Goal: Task Accomplishment & Management: Complete application form

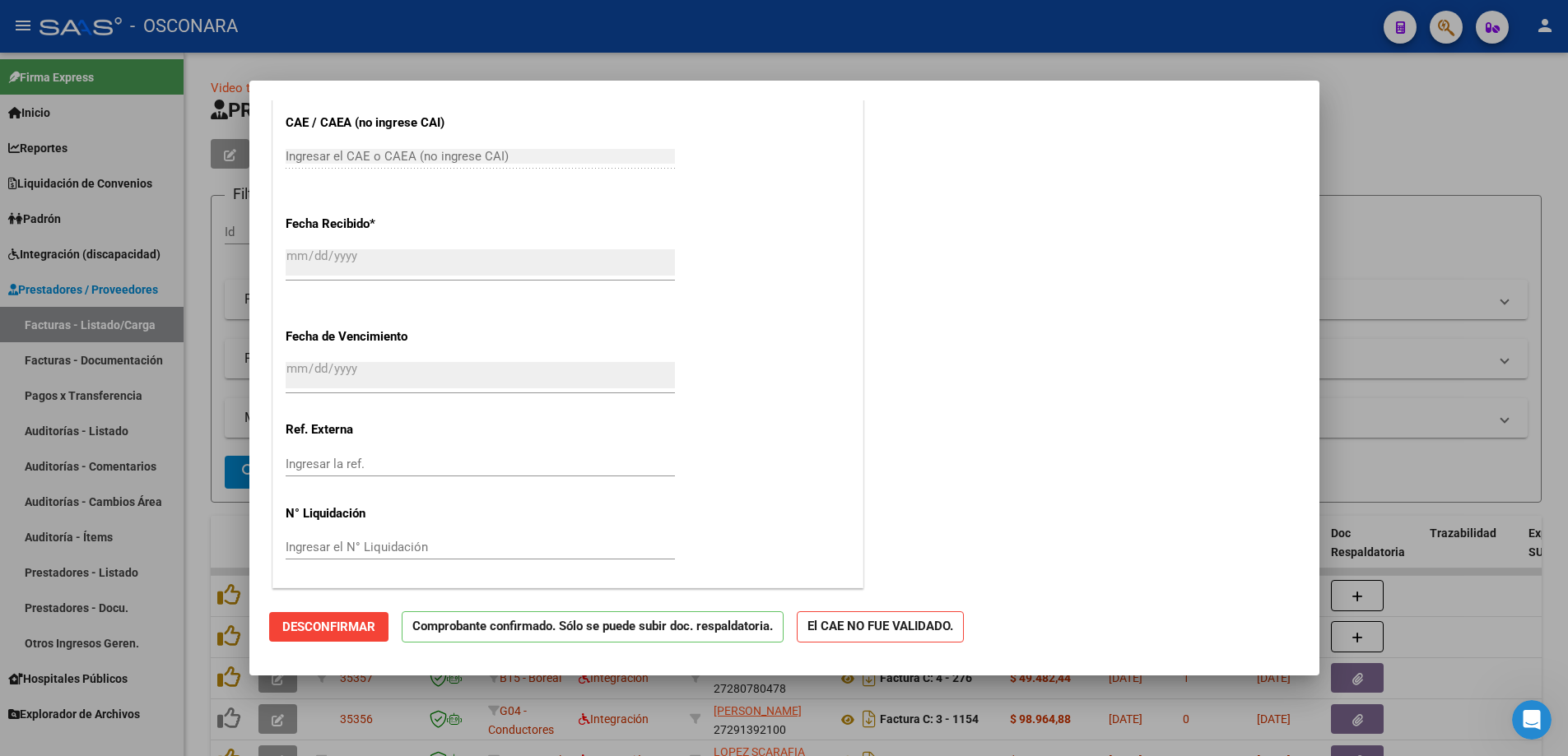
click at [1371, 257] on div at bounding box center [784, 378] width 1568 height 756
type input "$ 0,00"
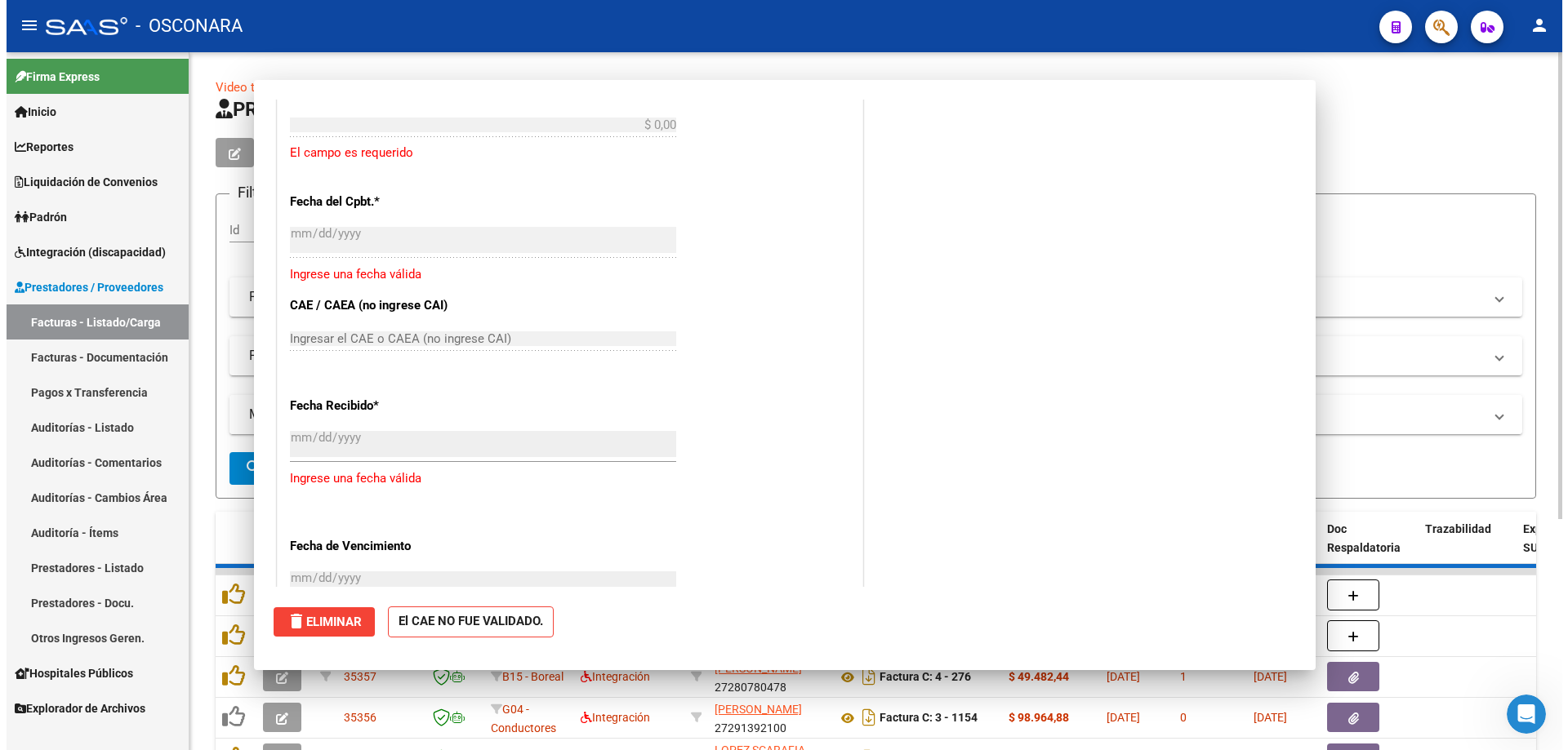
scroll to position [1116, 0]
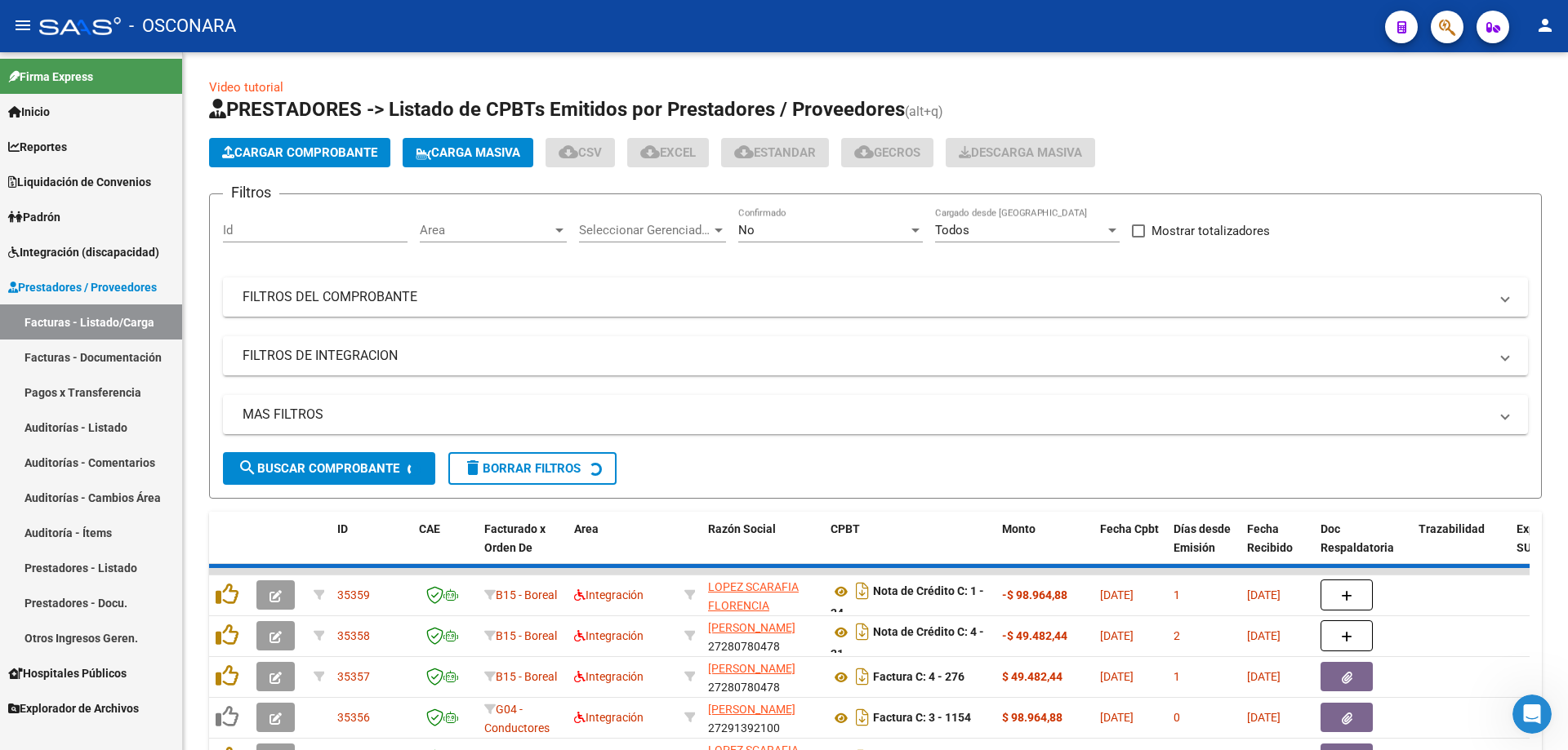
click at [109, 430] on link "Auditorías - Listado" at bounding box center [91, 427] width 182 height 35
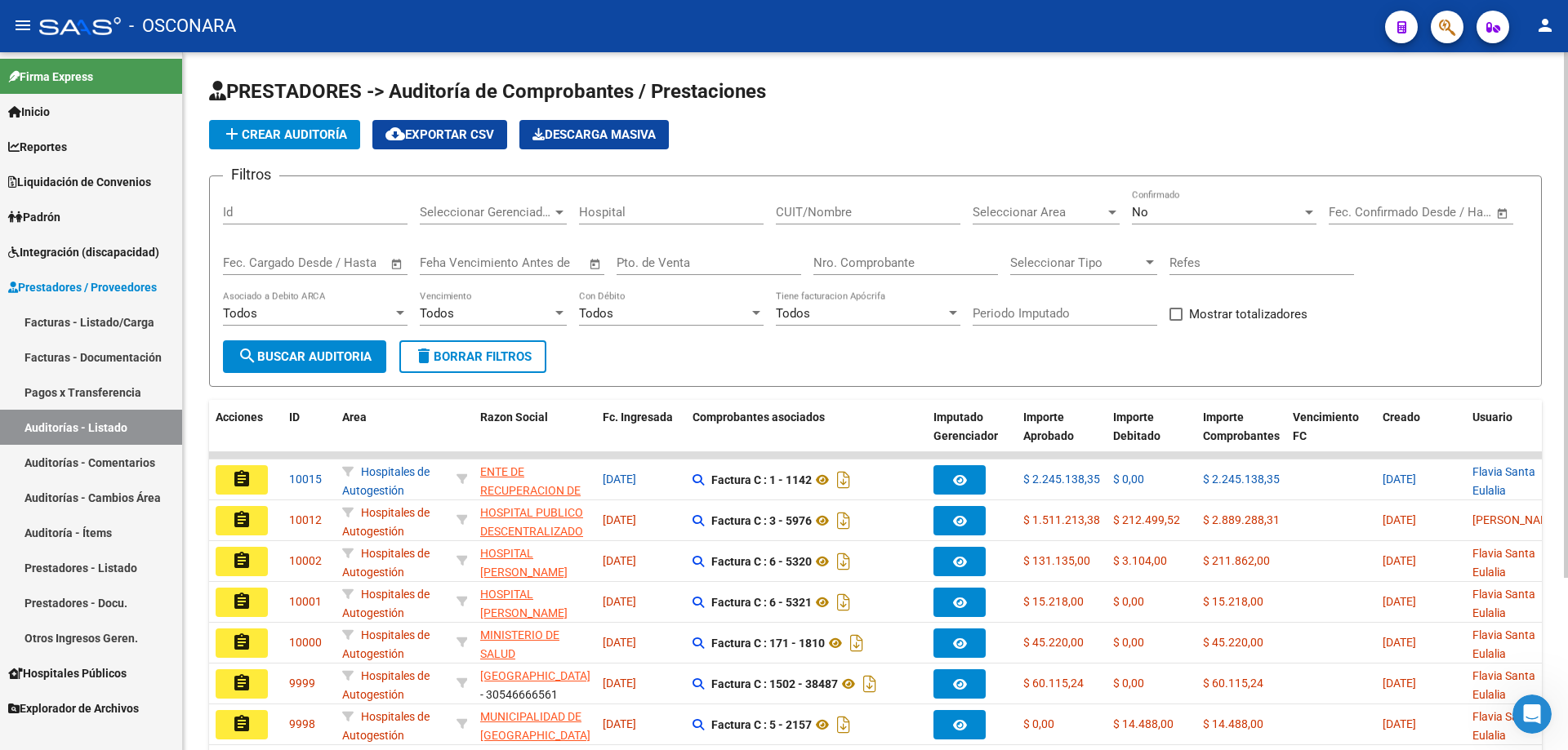
click at [251, 140] on span "add Crear Auditoría" at bounding box center [284, 134] width 125 height 14
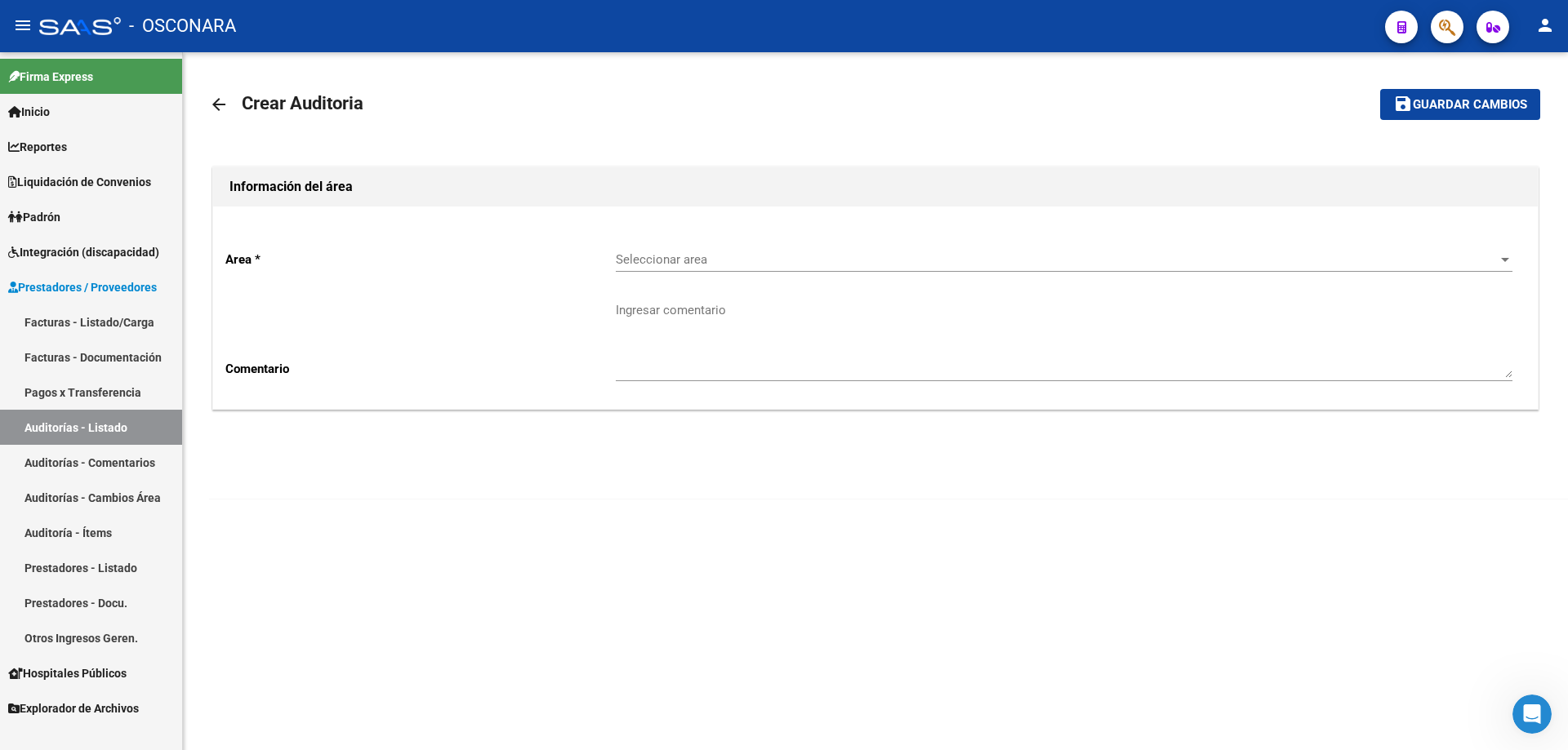
click at [654, 255] on span "Seleccionar area" at bounding box center [1056, 260] width 882 height 14
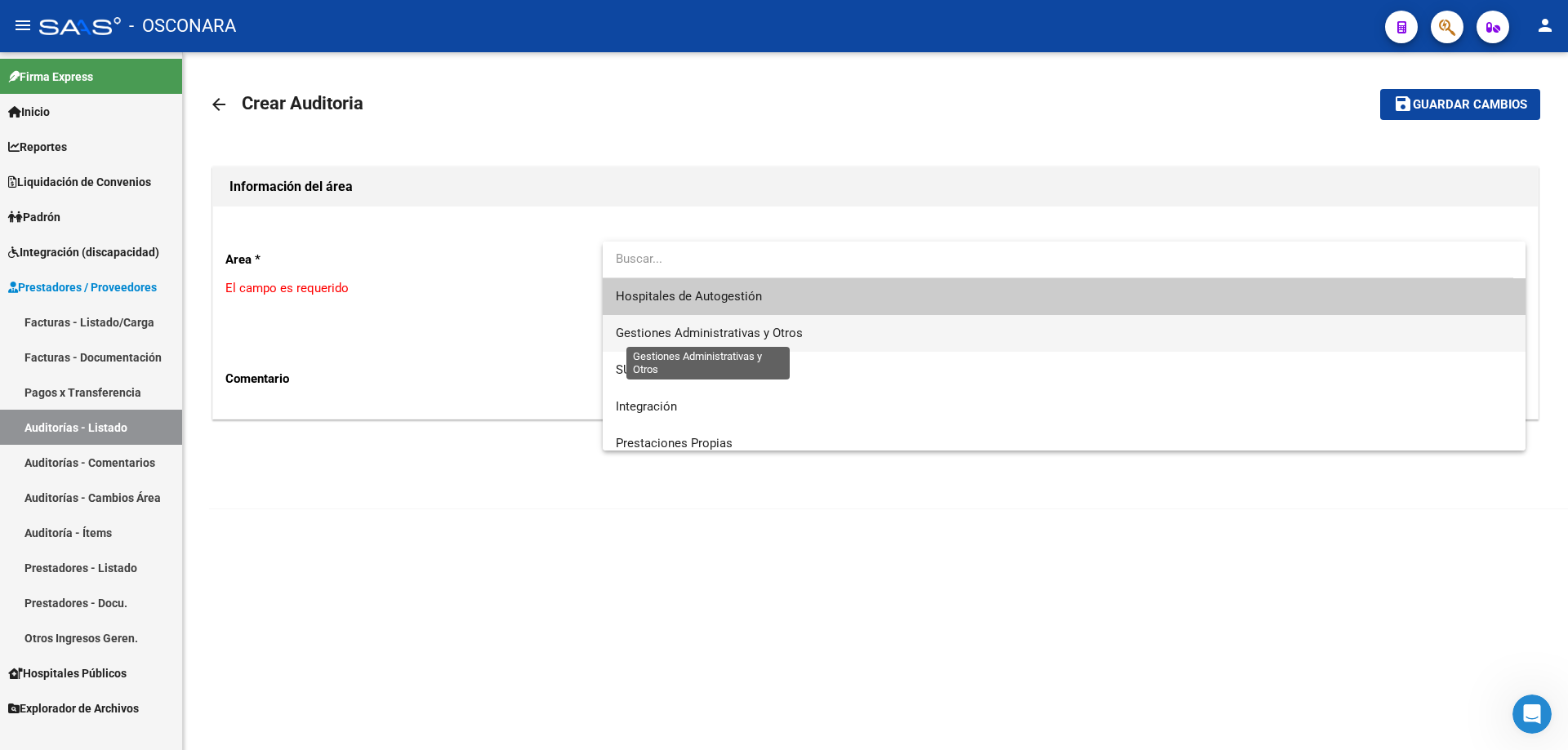
click at [665, 338] on span "Gestiones Administrativas y Otros" at bounding box center [709, 333] width 187 height 14
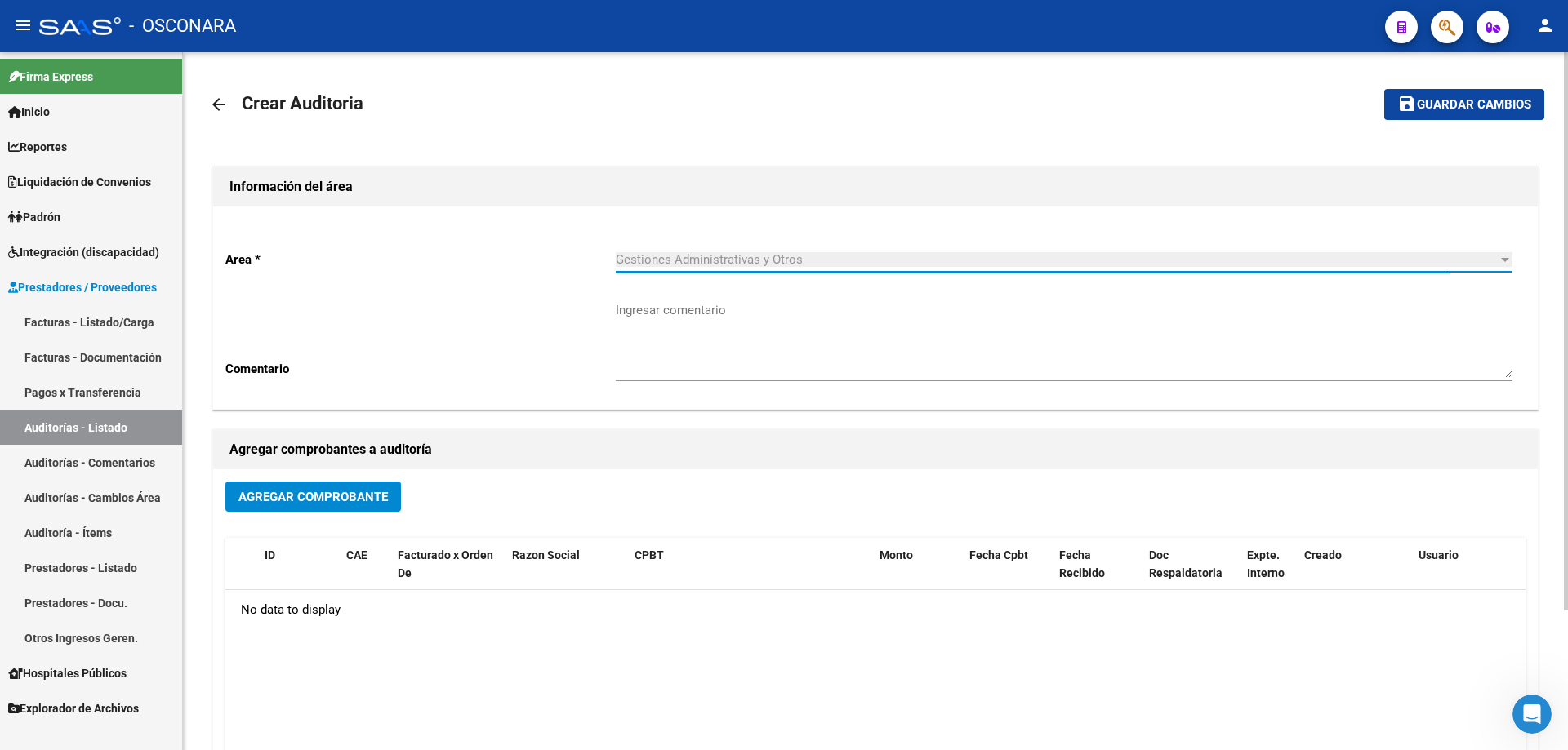
click at [351, 506] on button "Agregar Comprobante" at bounding box center [313, 496] width 176 height 30
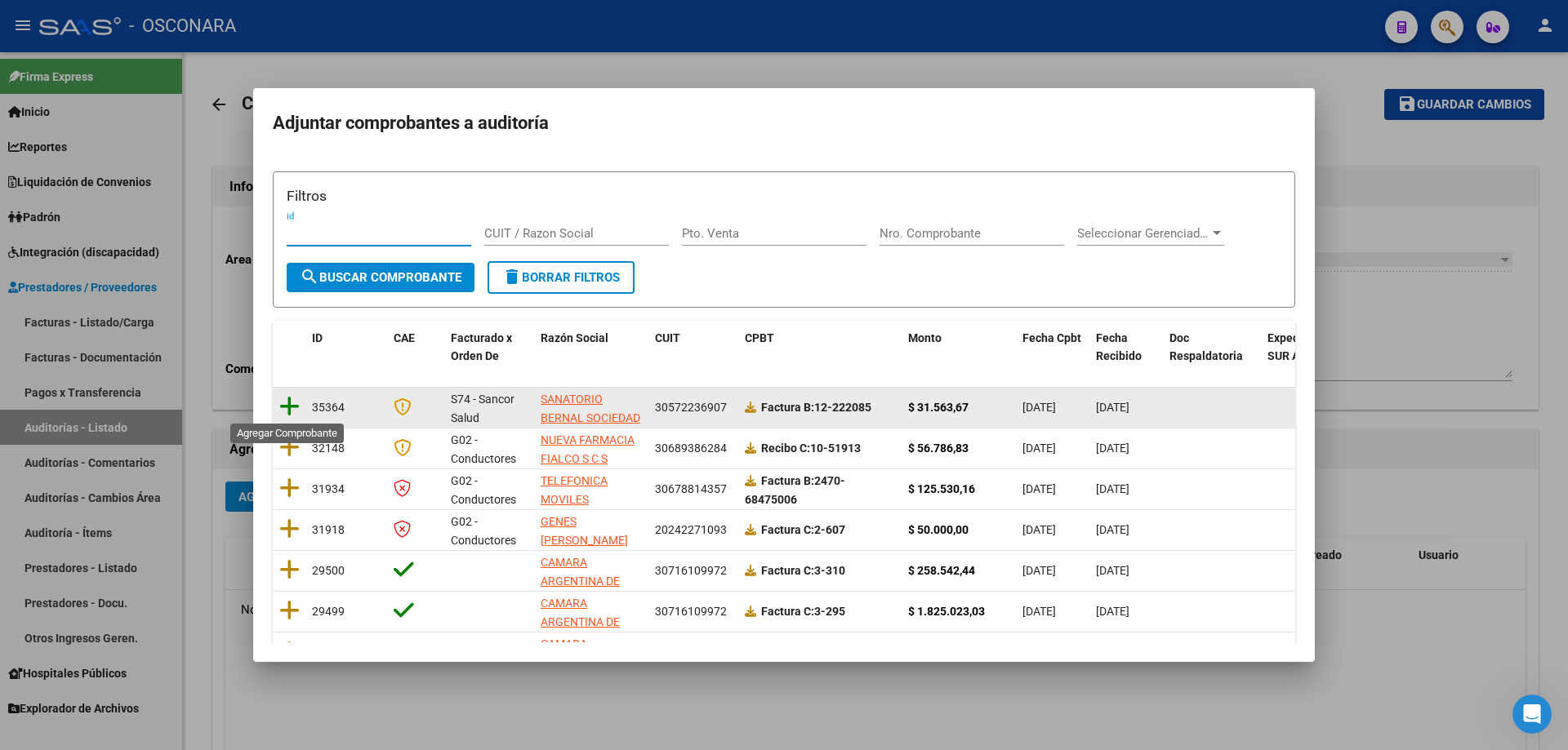
click at [291, 410] on icon at bounding box center [289, 406] width 21 height 23
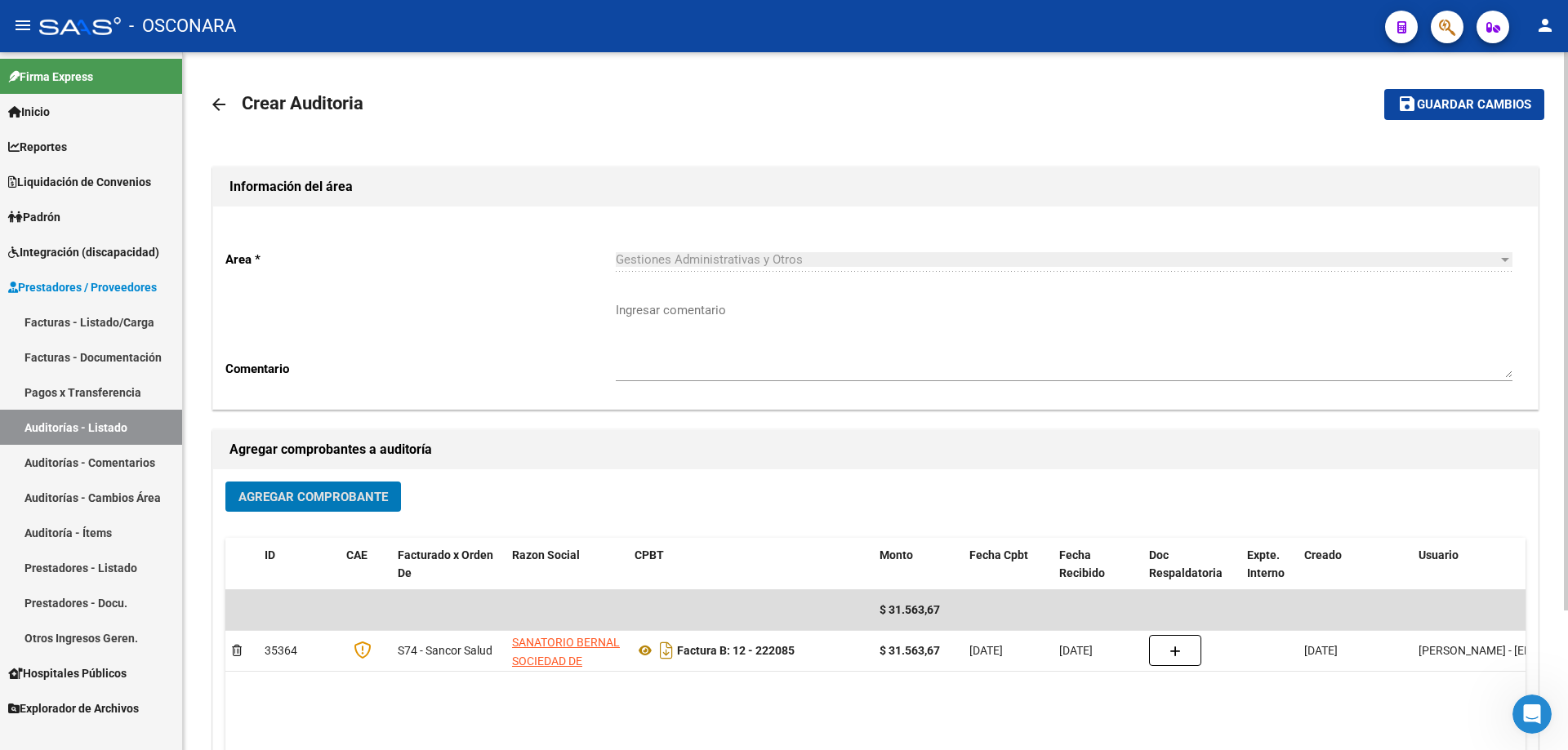
click at [1433, 105] on span "Guardar cambios" at bounding box center [1474, 106] width 115 height 14
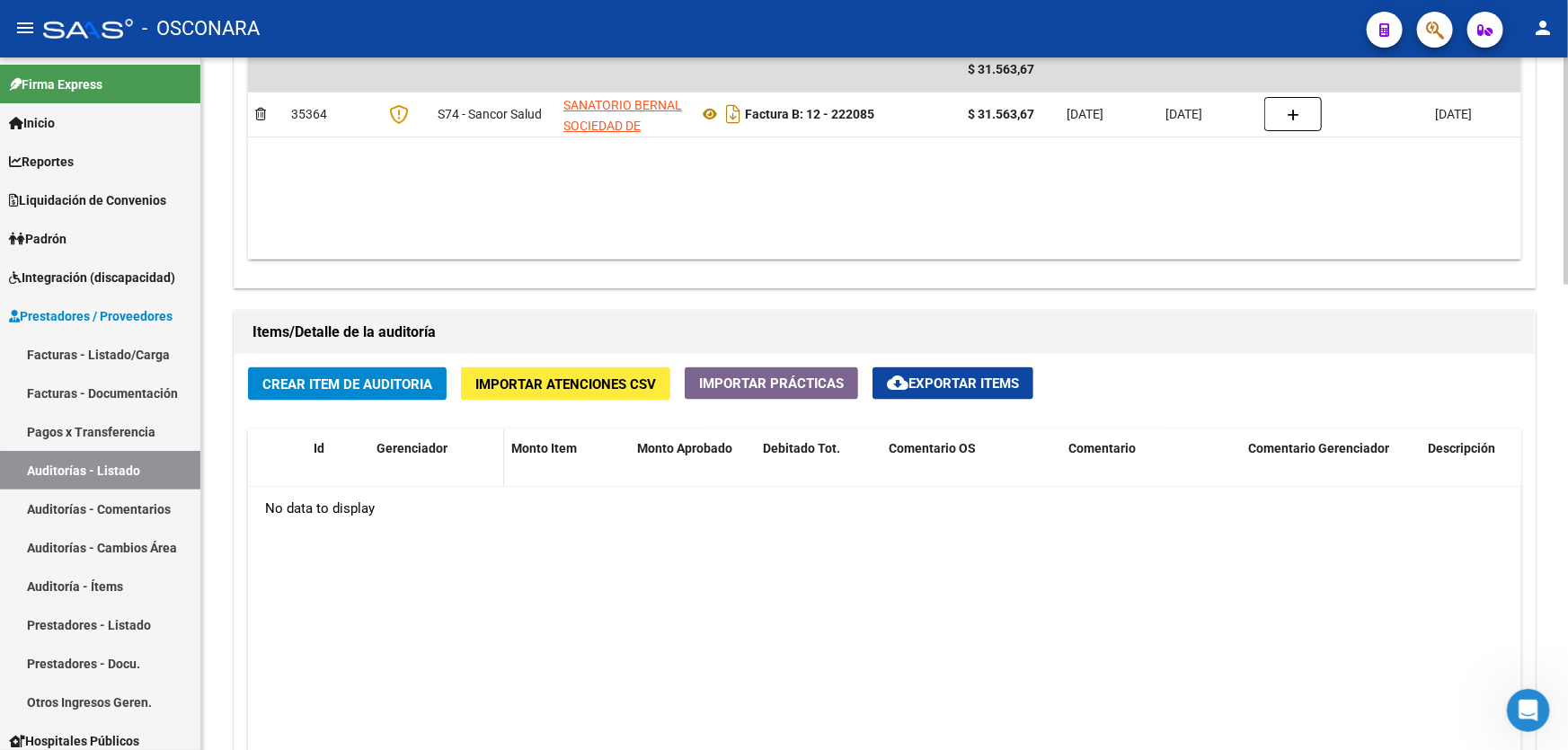
scroll to position [1127, 0]
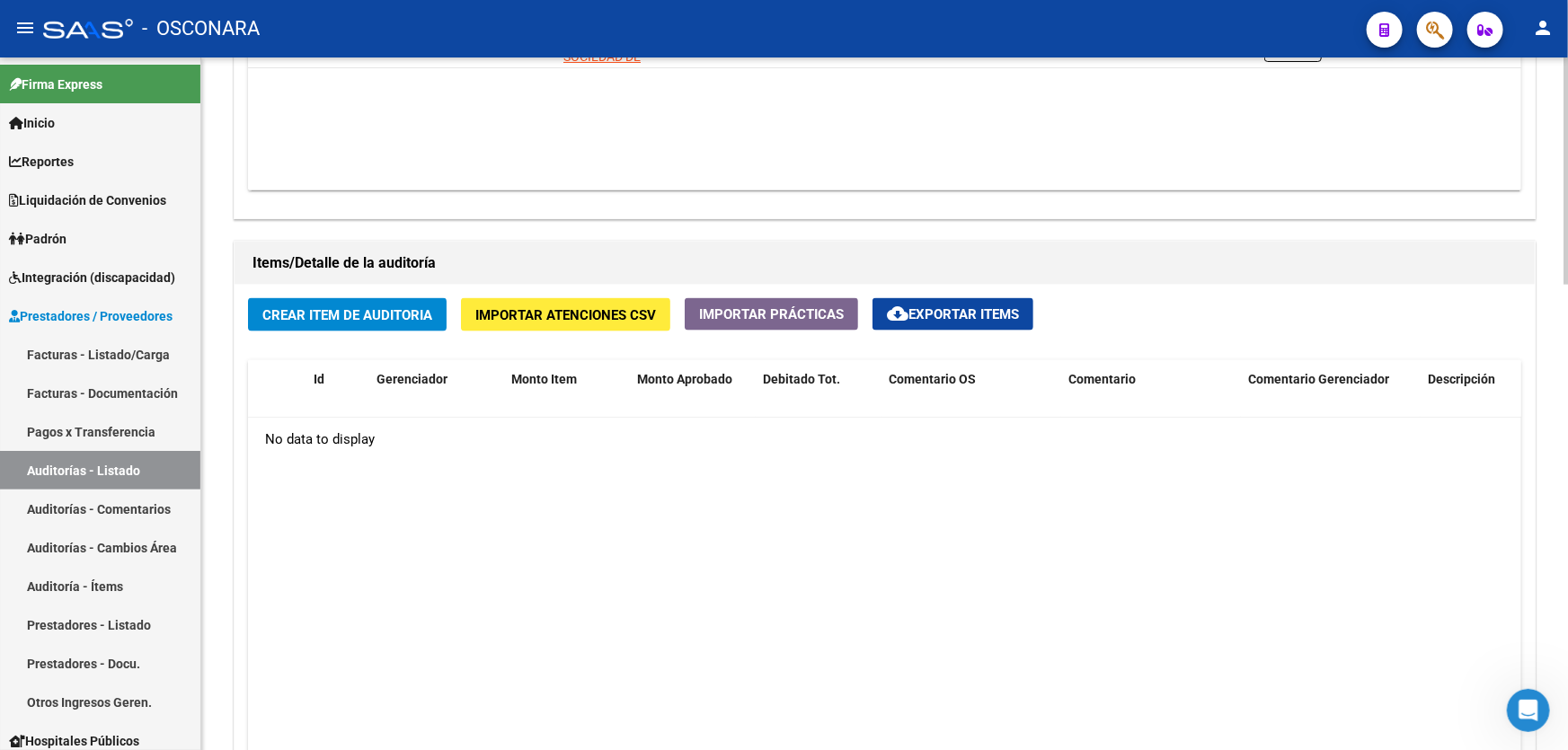
click at [410, 308] on span "Crear Item de Auditoria" at bounding box center [347, 315] width 170 height 16
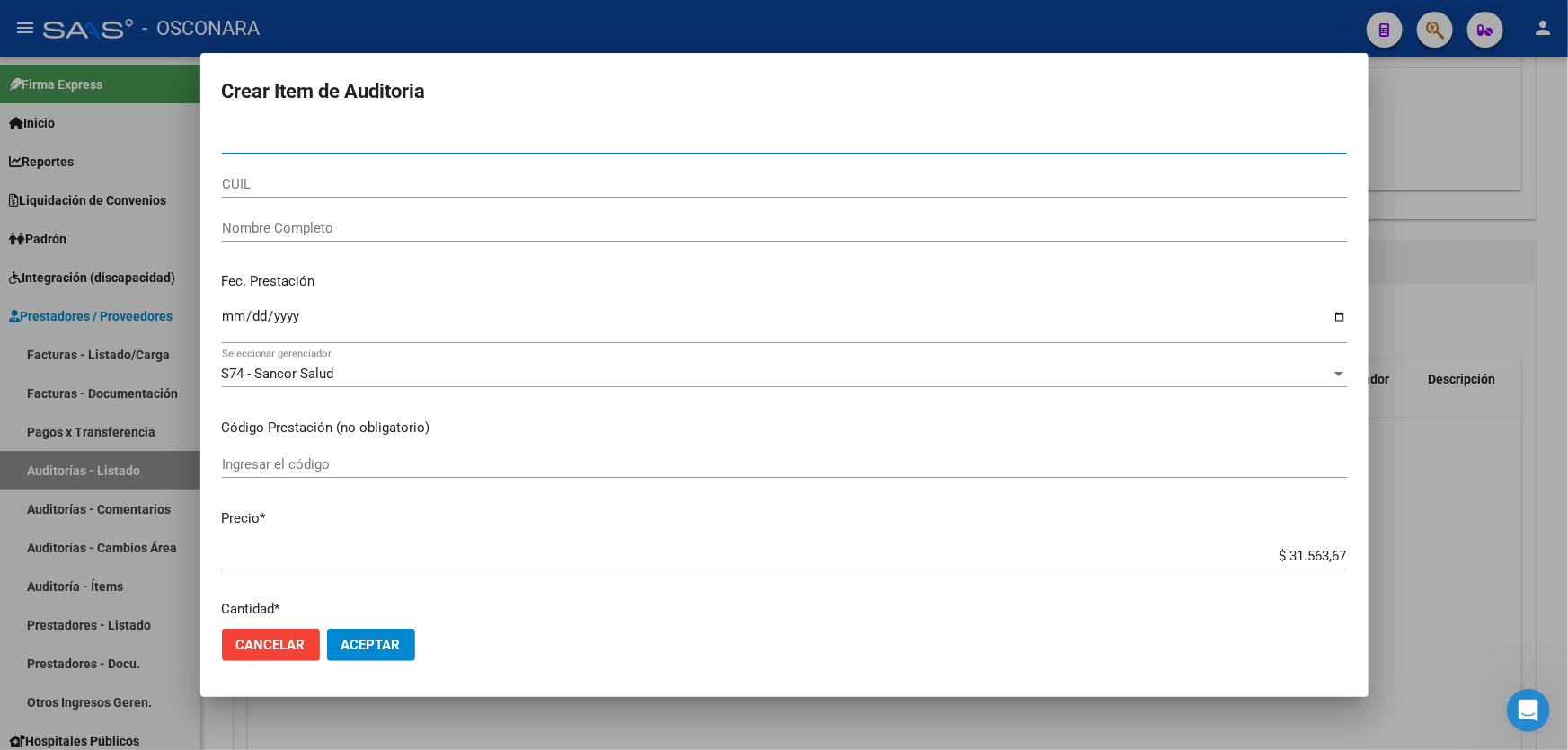
drag, startPoint x: 320, startPoint y: 144, endPoint x: 335, endPoint y: 120, distance: 28.3
click at [325, 135] on input "Nro Documento" at bounding box center [784, 140] width 1125 height 16
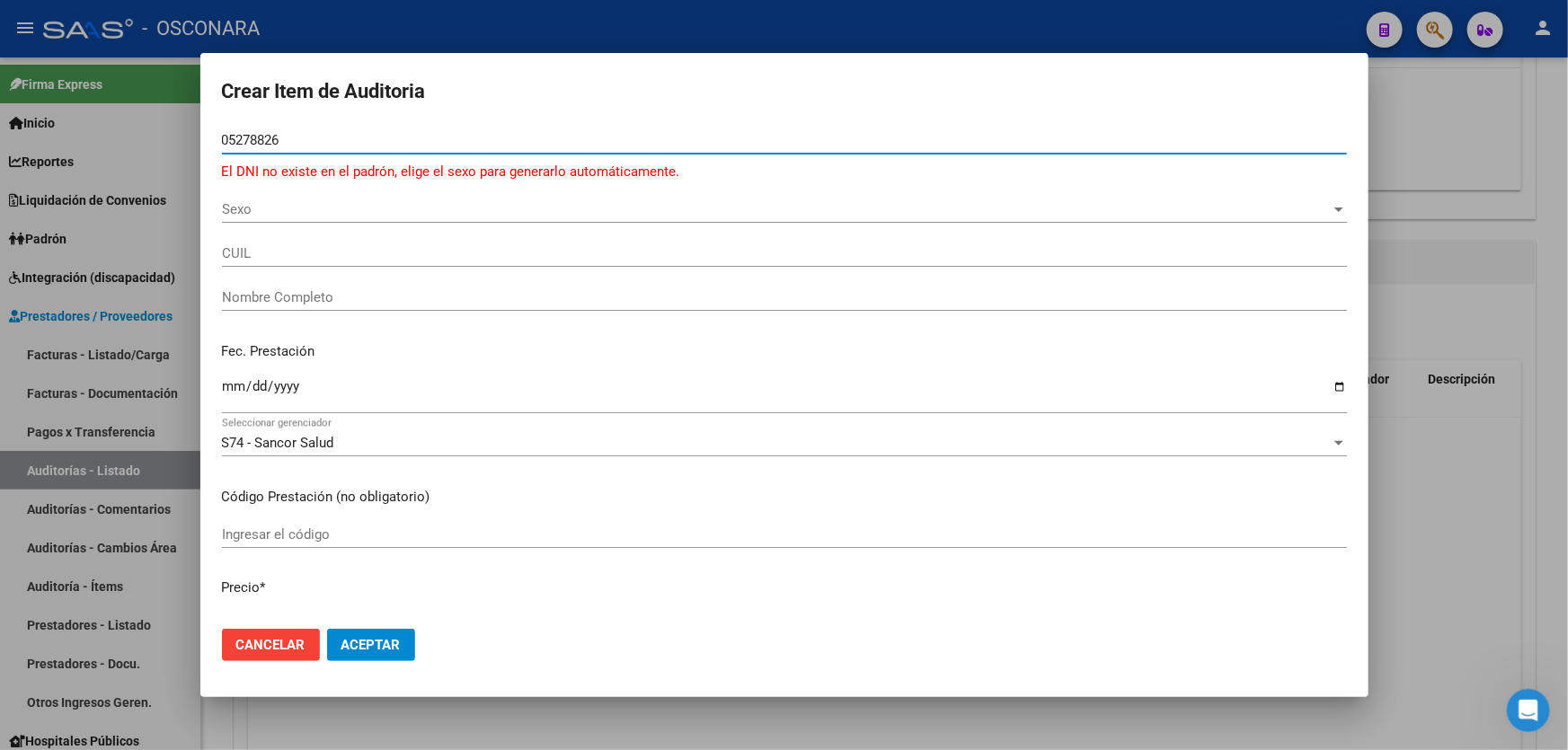
type input "05278826"
click at [287, 212] on span "Sexo" at bounding box center [776, 210] width 1109 height 16
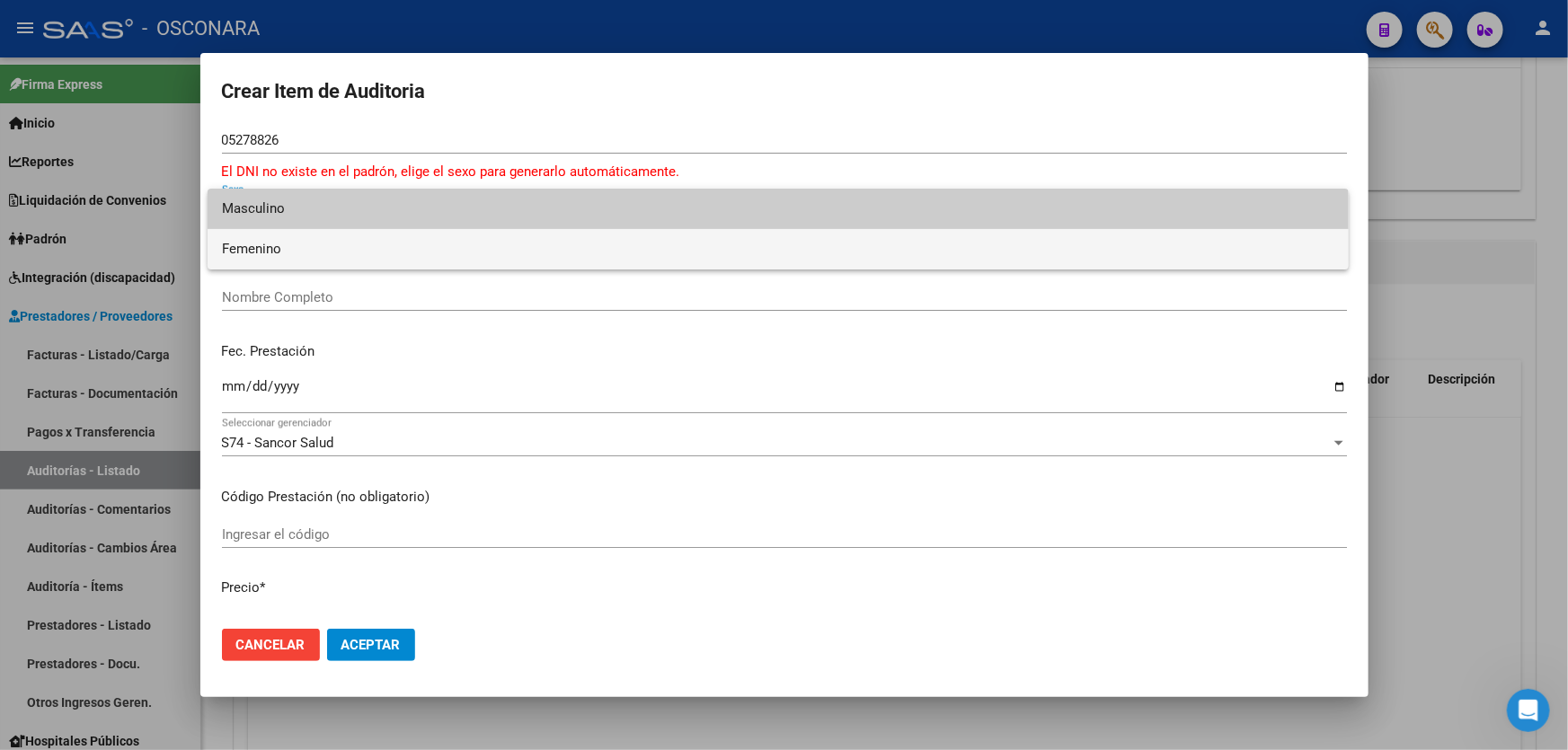
click at [277, 252] on span "Femenino" at bounding box center [778, 249] width 1112 height 41
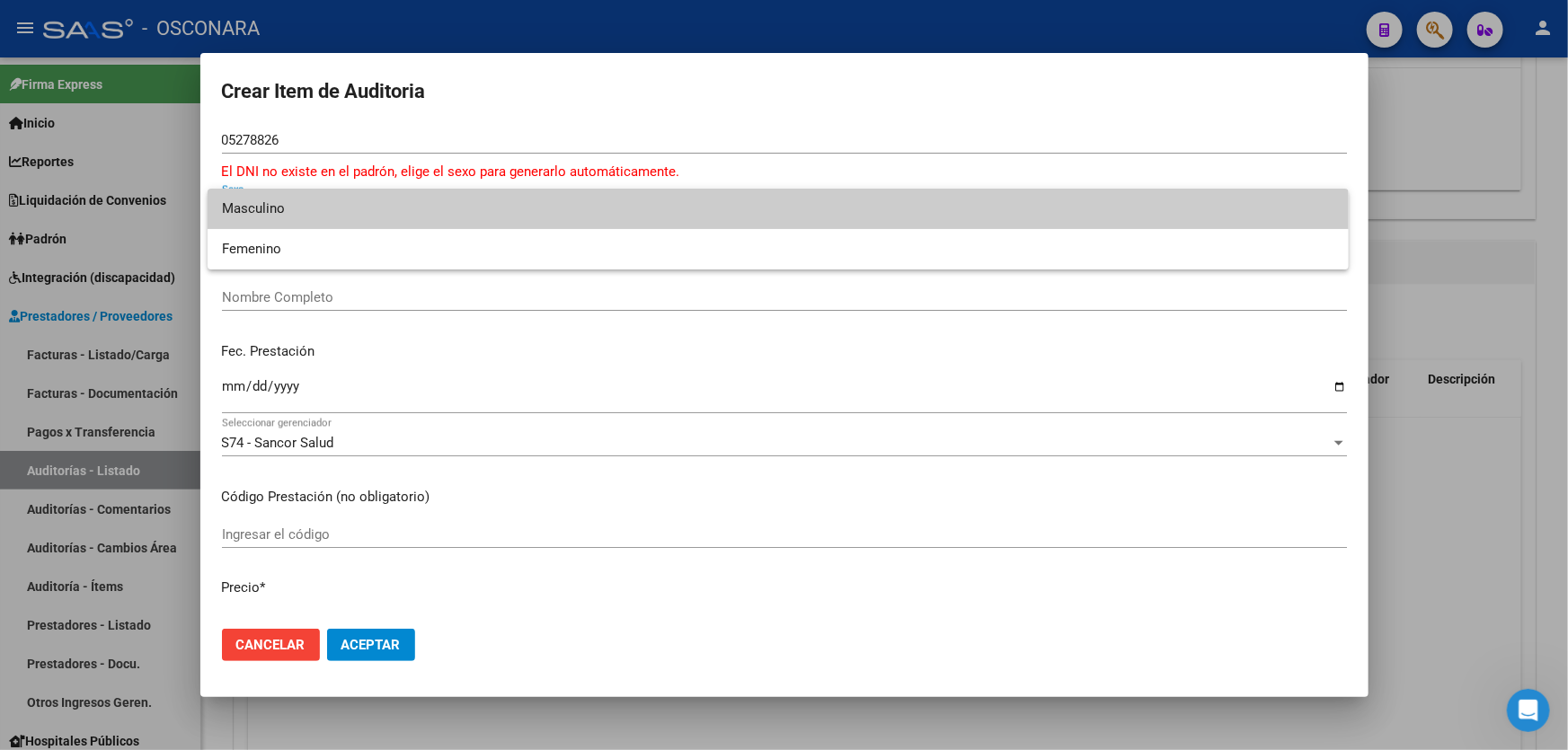
type input "27052788264"
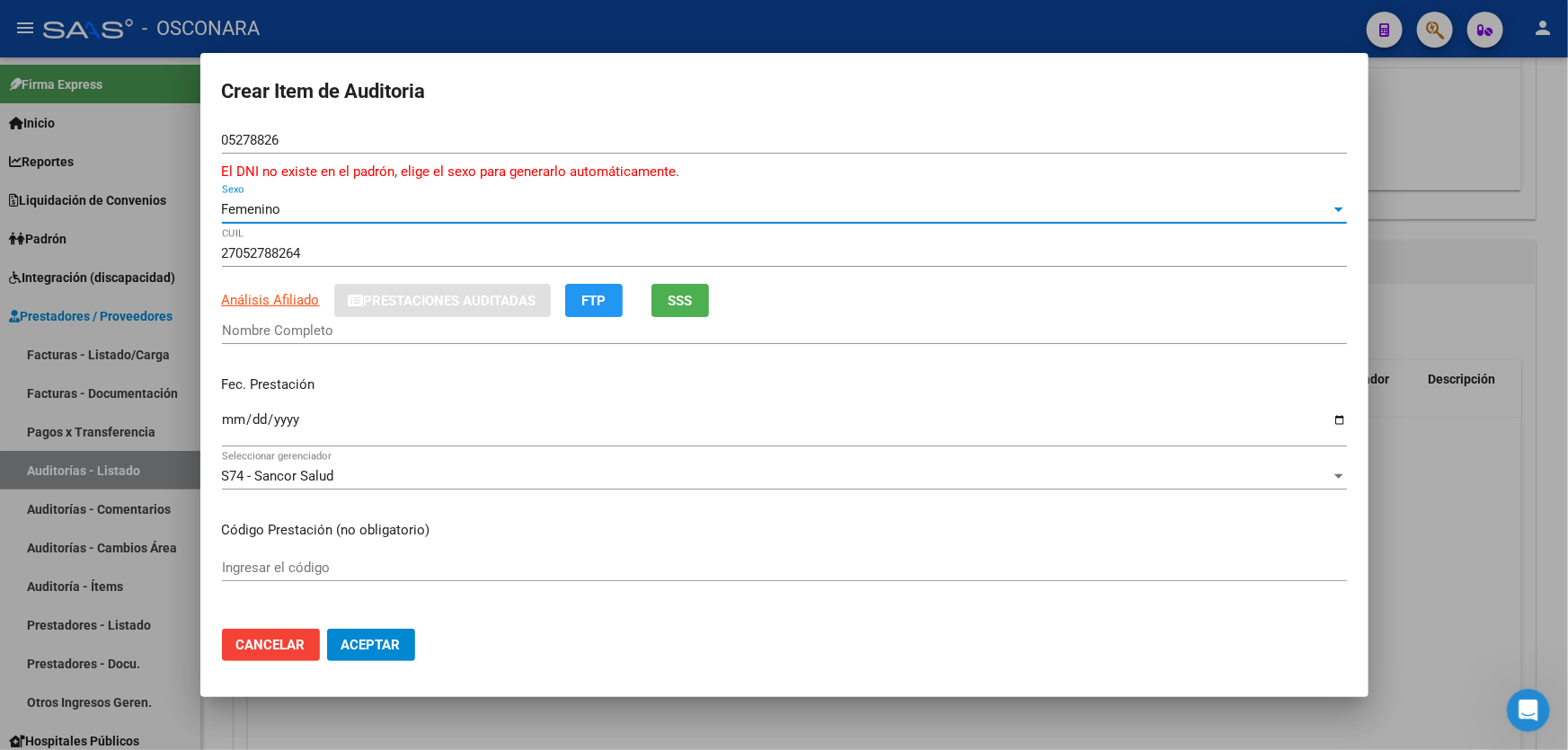
type input "BELONDI [PERSON_NAME]"
click at [306, 643] on button "Cancelar" at bounding box center [270, 645] width 98 height 33
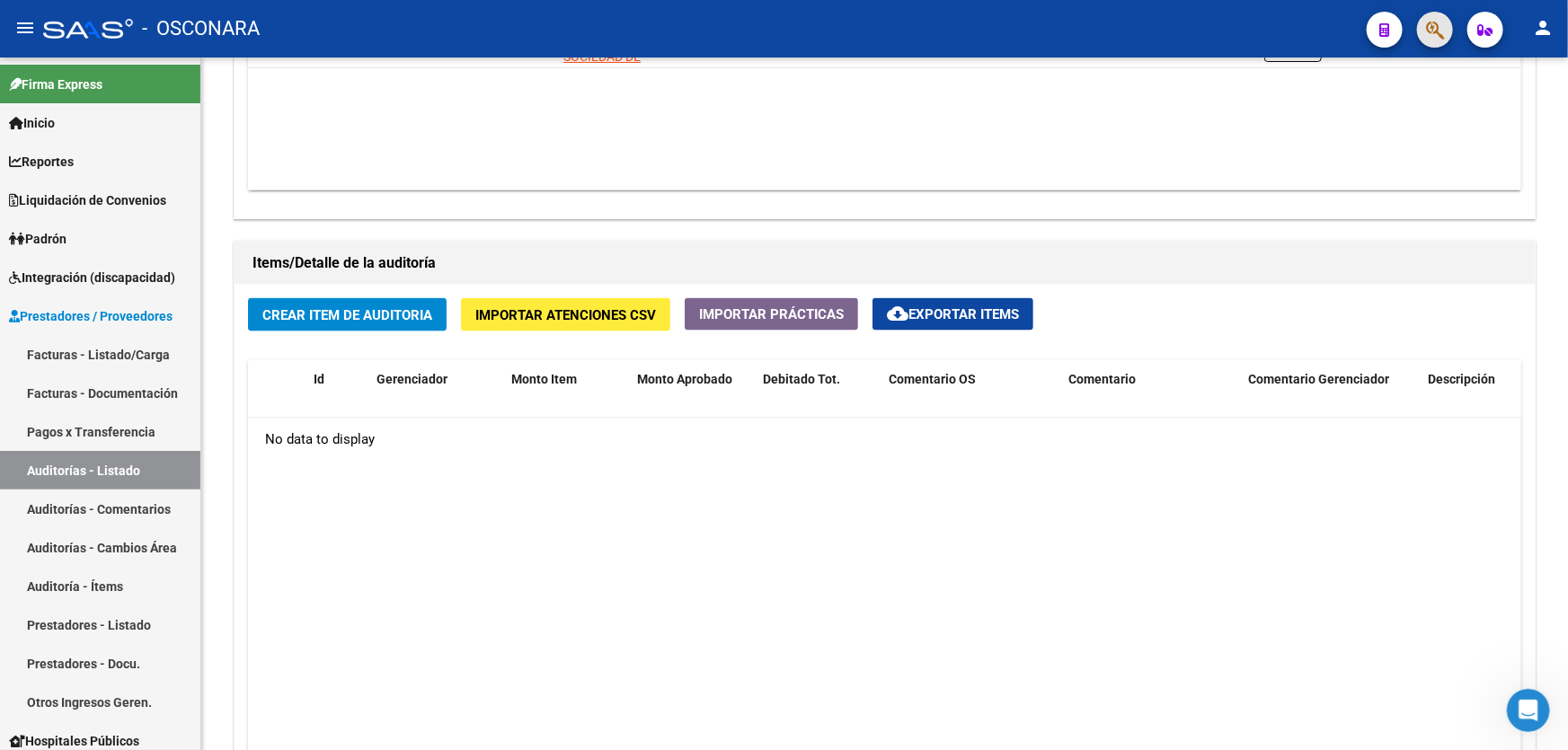
click at [1424, 39] on button "button" at bounding box center [1435, 30] width 36 height 36
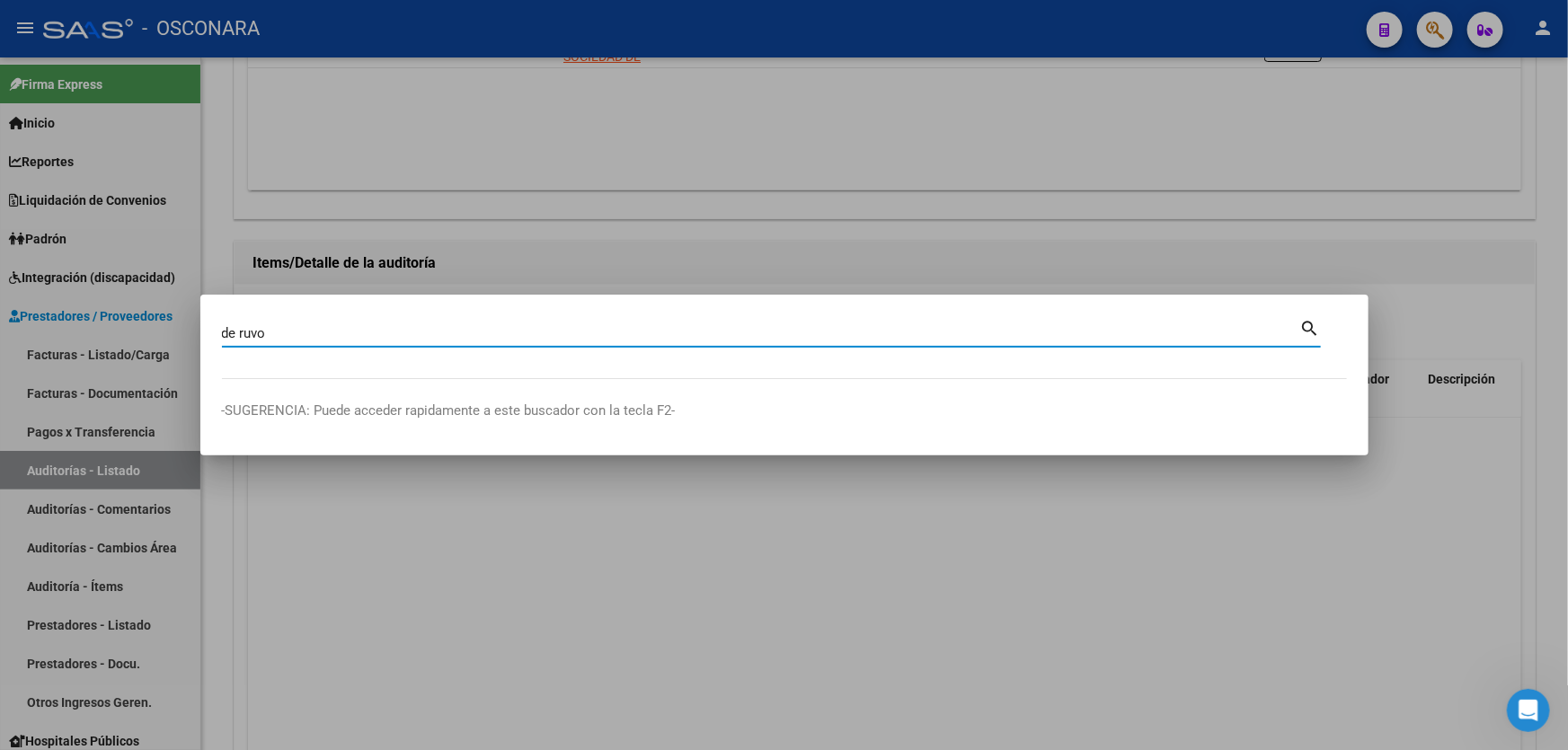
type input "de ruvo"
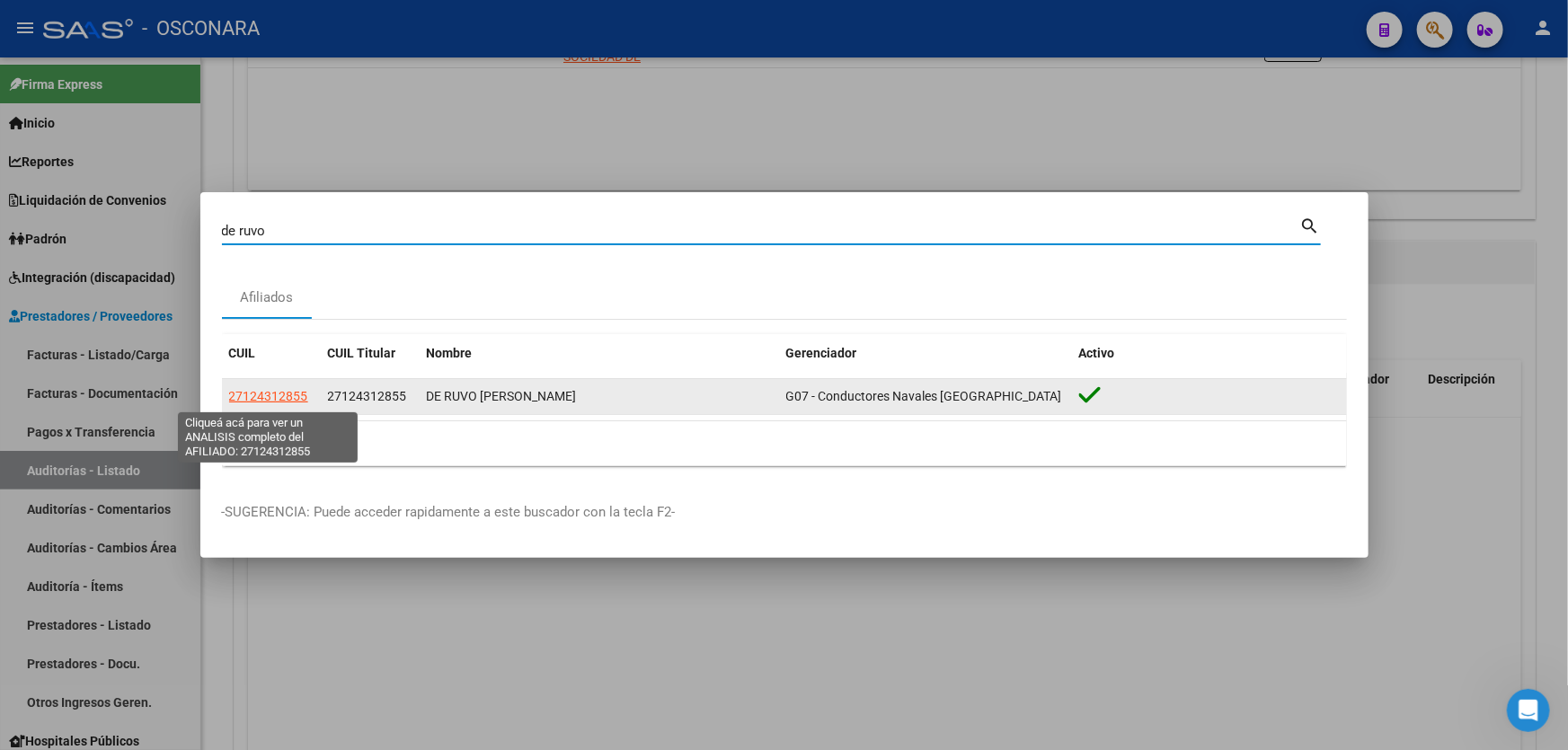
click at [293, 401] on span "27124312855" at bounding box center [269, 396] width 79 height 14
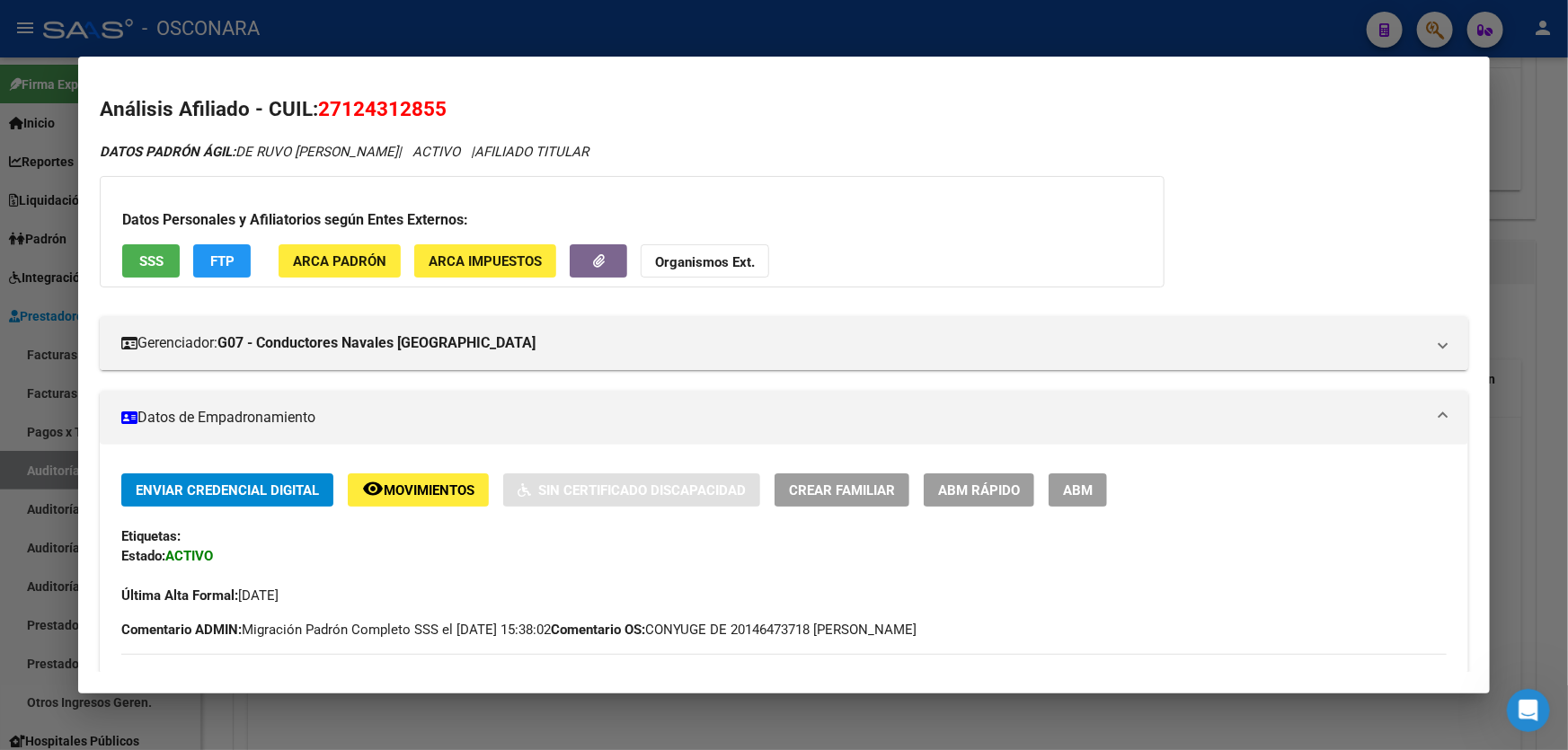
drag, startPoint x: 345, startPoint y: 107, endPoint x: 432, endPoint y: 108, distance: 87.0
click at [432, 108] on span "27124312855" at bounding box center [381, 109] width 128 height 24
copy span "12431285"
click at [1533, 165] on div at bounding box center [784, 375] width 1568 height 750
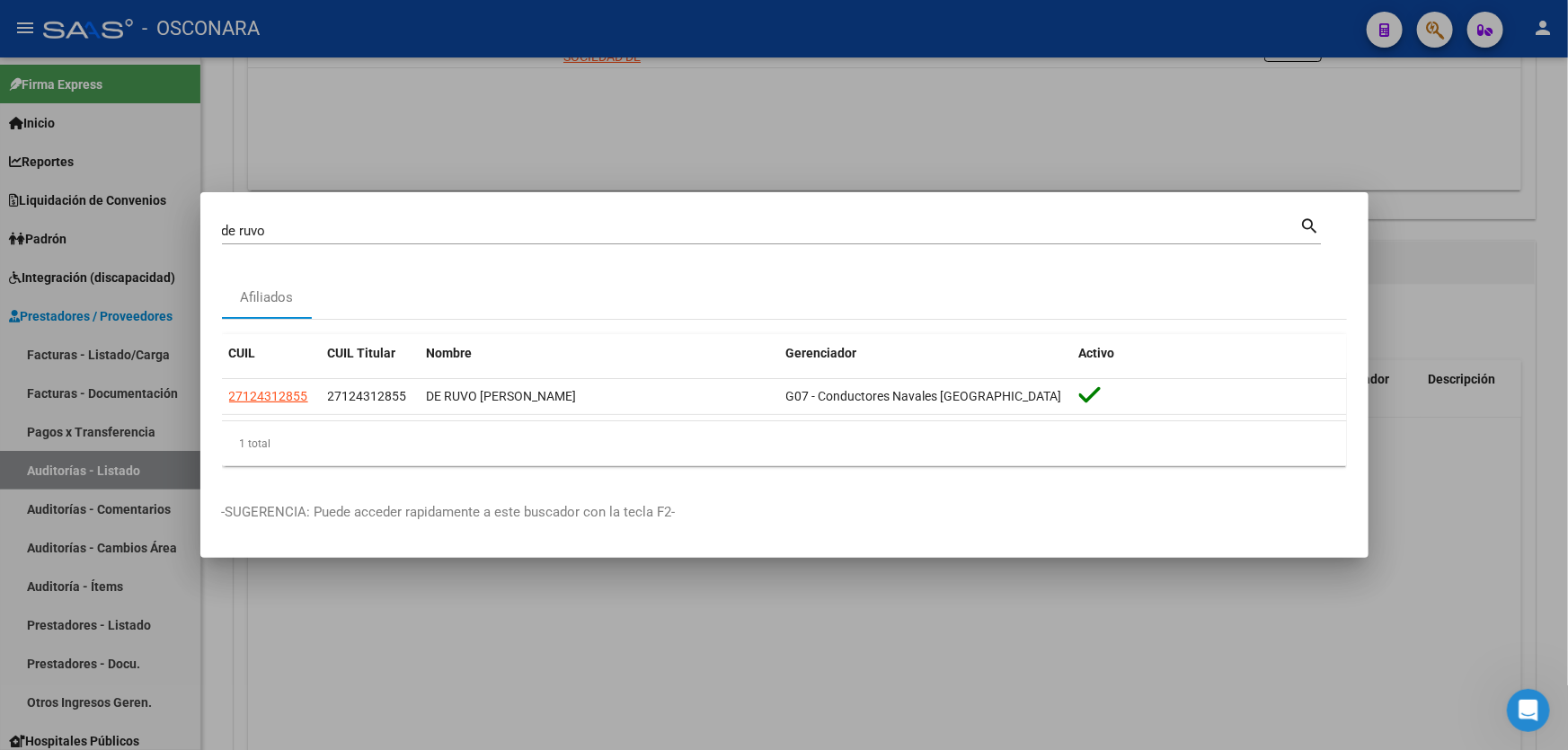
click at [692, 115] on div at bounding box center [784, 375] width 1568 height 750
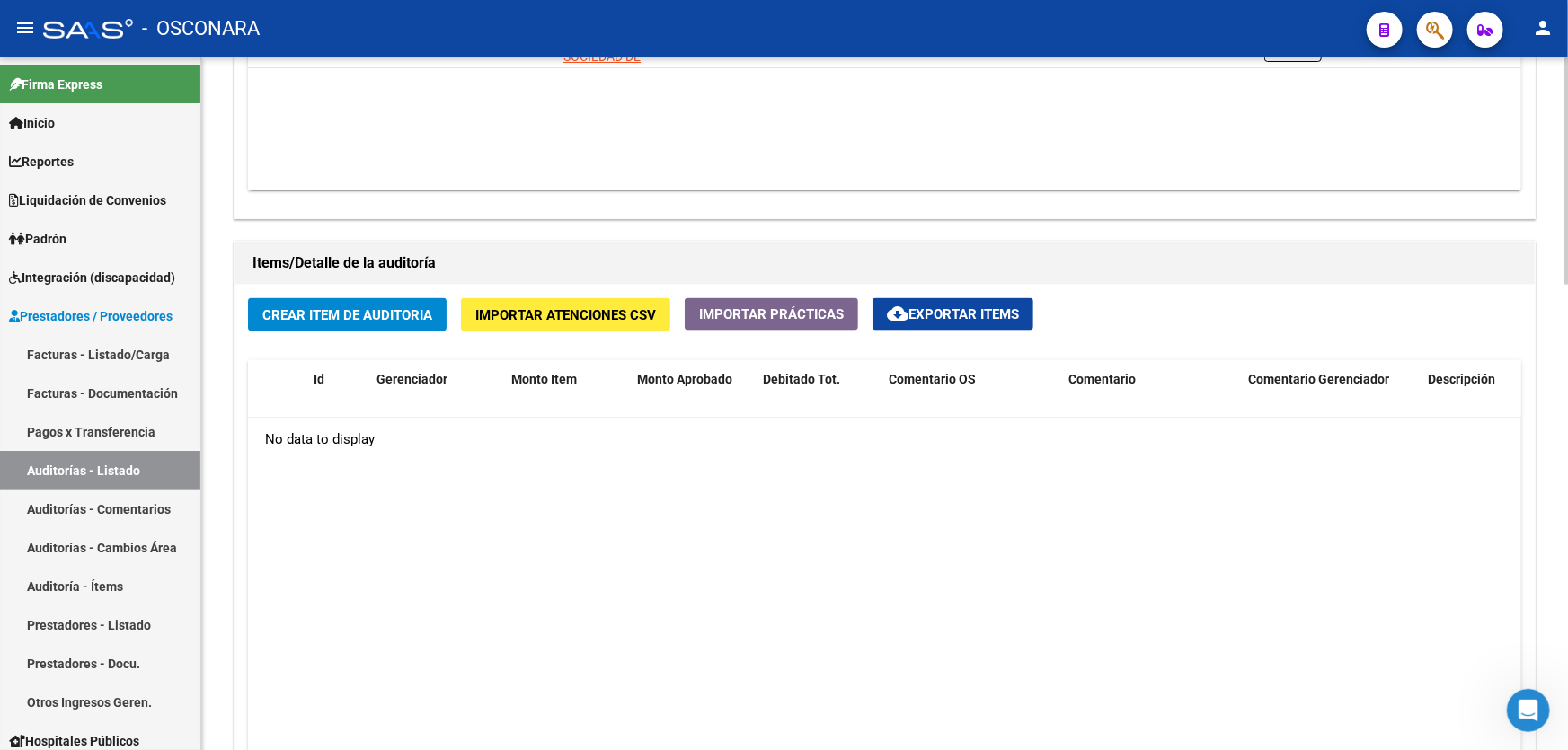
click at [372, 316] on span "Crear Item de Auditoria" at bounding box center [347, 315] width 170 height 16
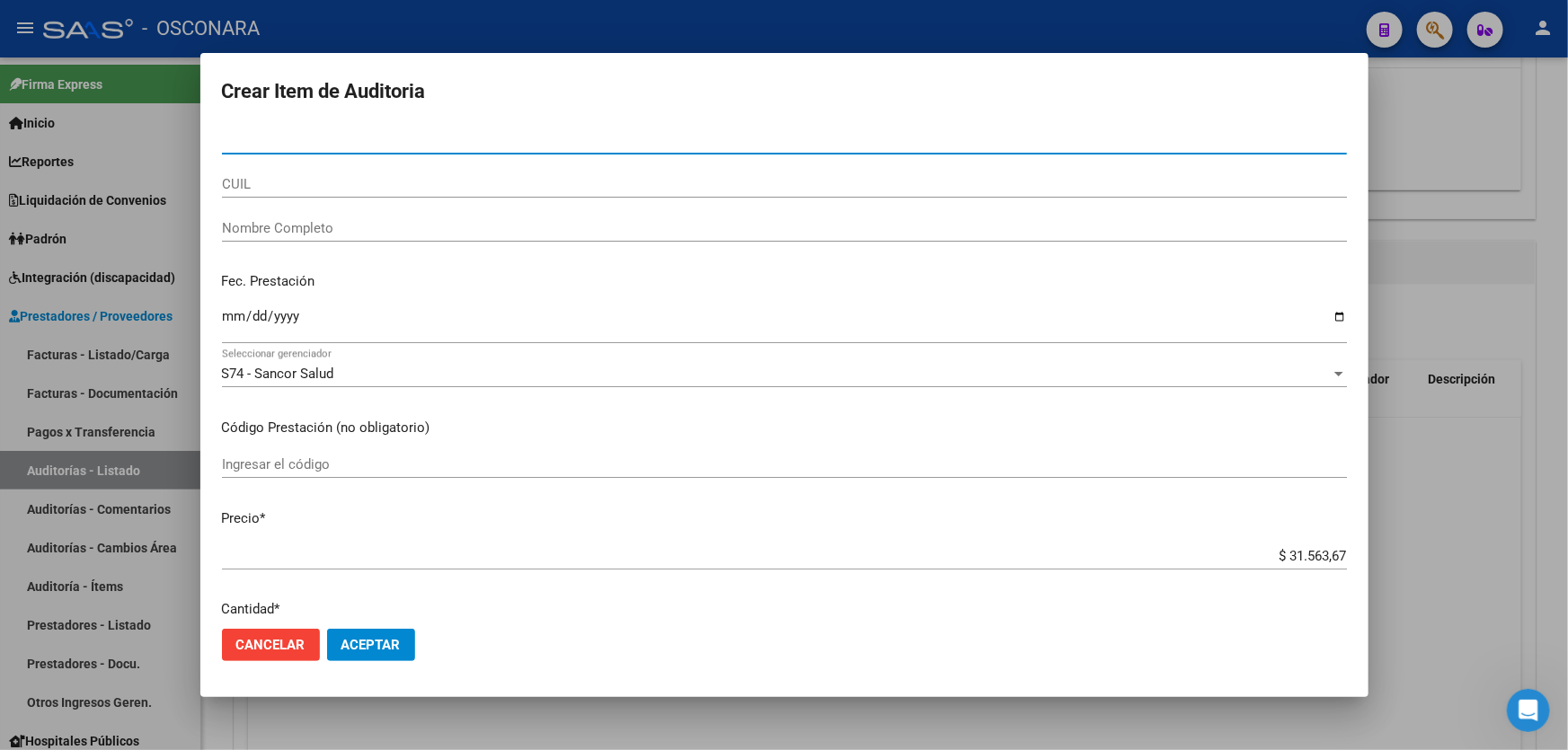
paste input "12431285"
type input "12431285"
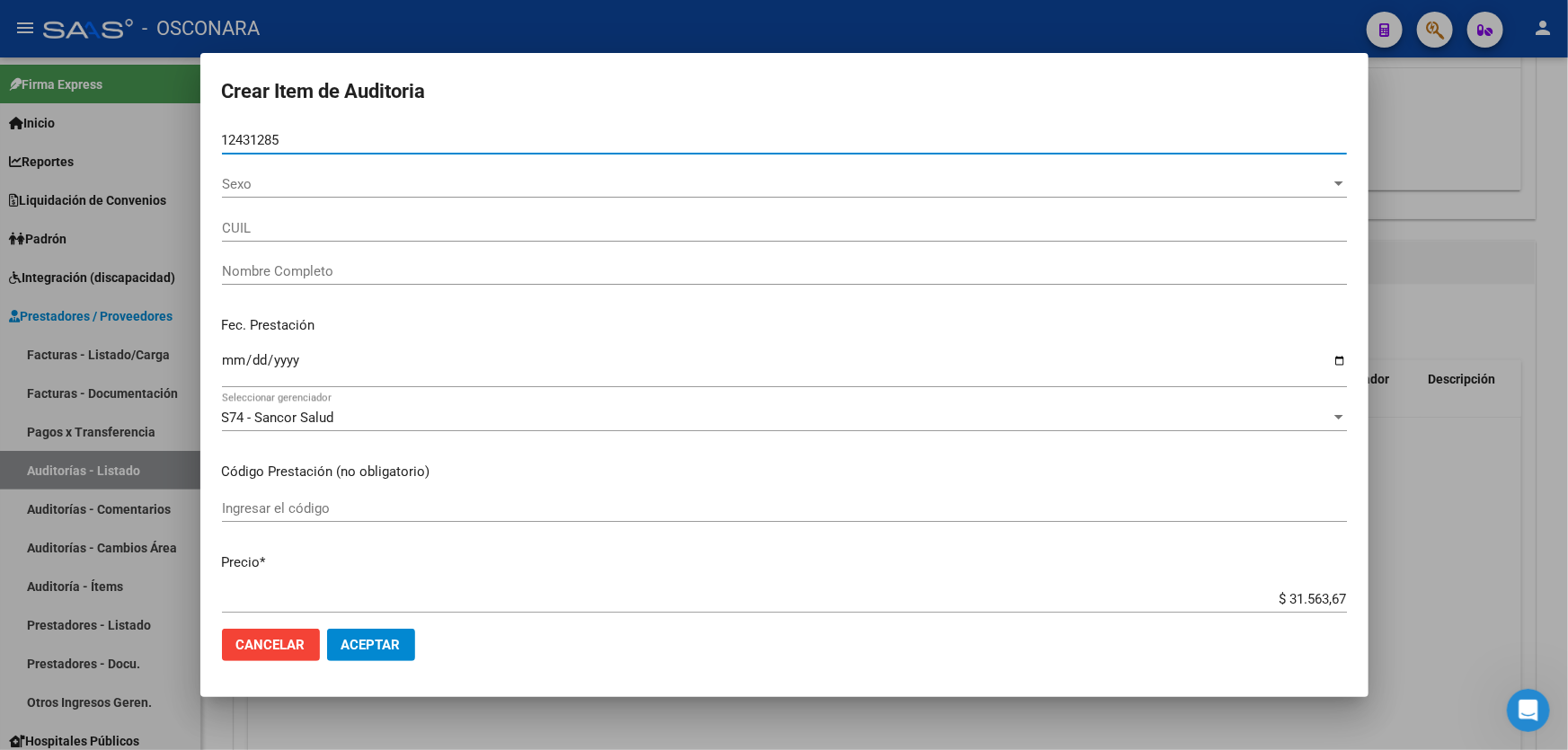
type input "27124312855"
type input "DE RUVO [PERSON_NAME]"
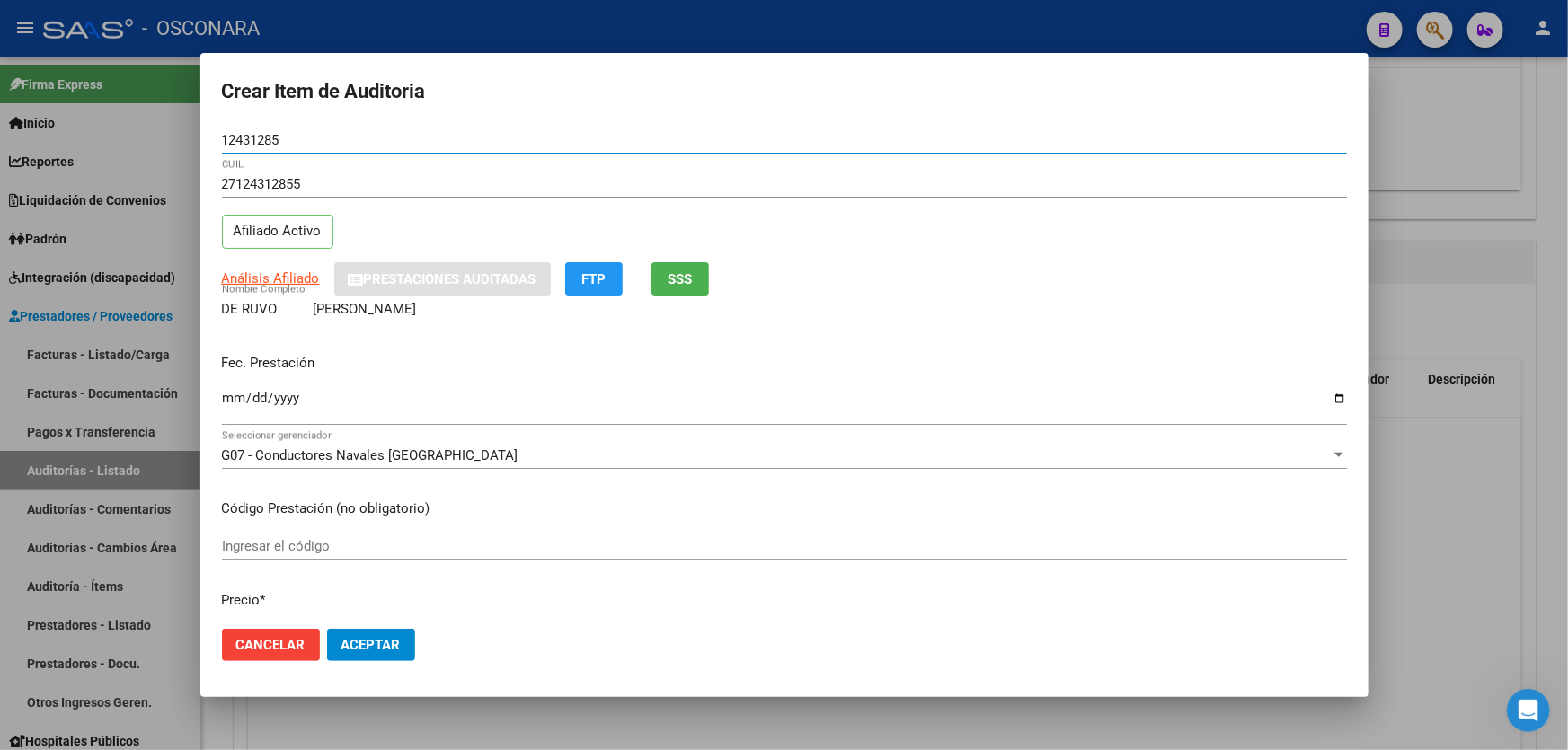
type input "12431285"
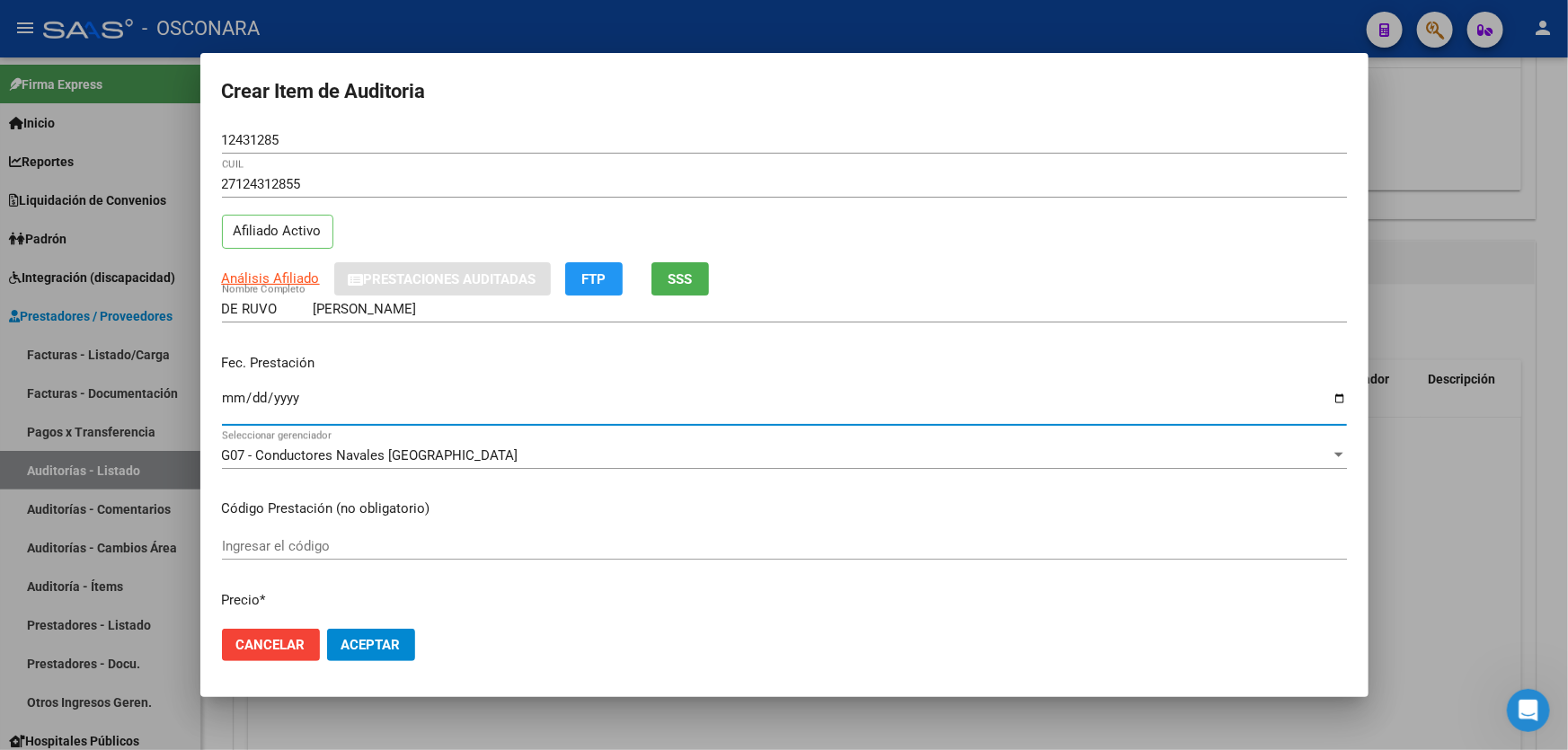
click at [233, 401] on input "Ingresar la fecha" at bounding box center [784, 405] width 1125 height 29
type input "[DATE]"
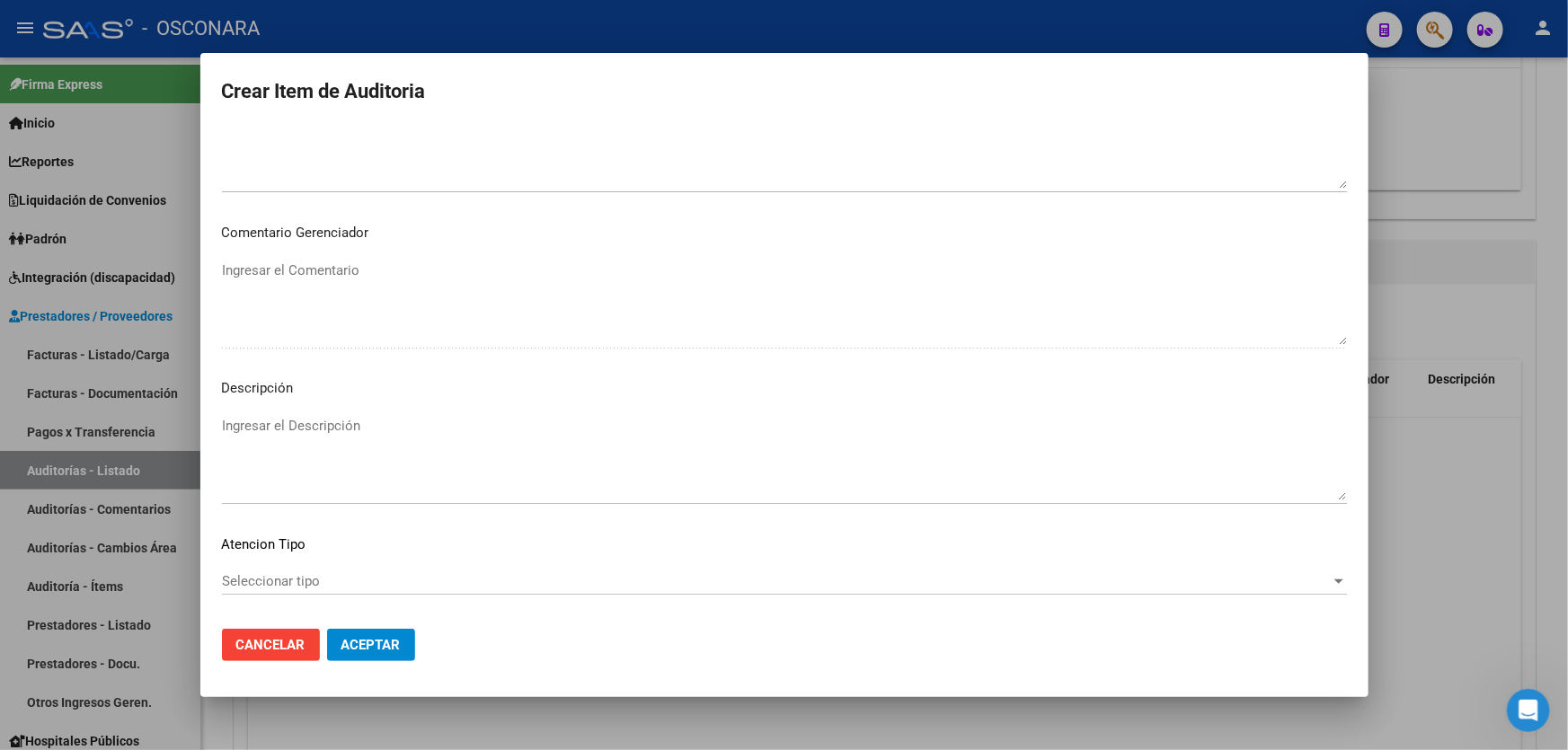
scroll to position [1129, 0]
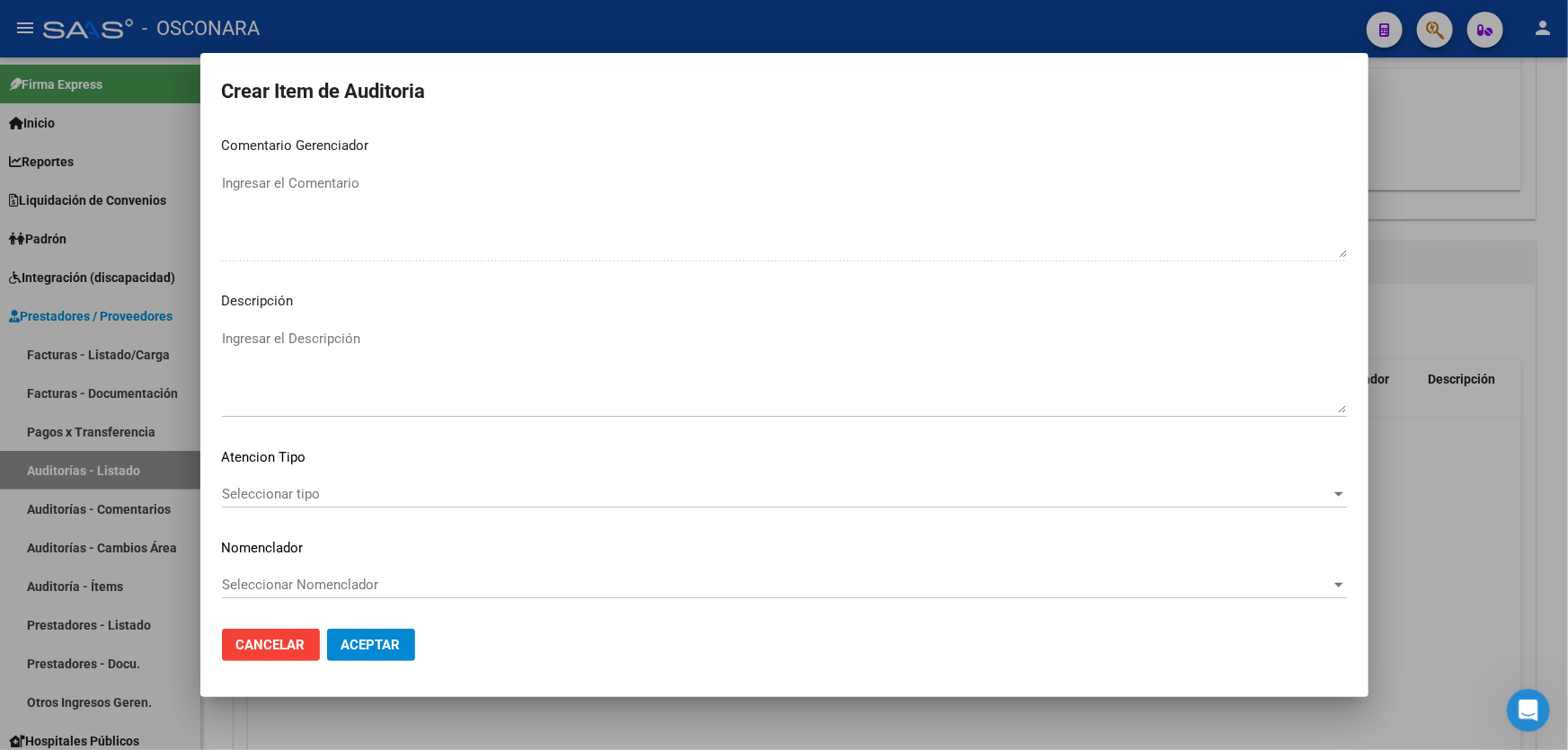
click at [384, 371] on textarea "Ingresar el Descripción" at bounding box center [784, 371] width 1125 height 84
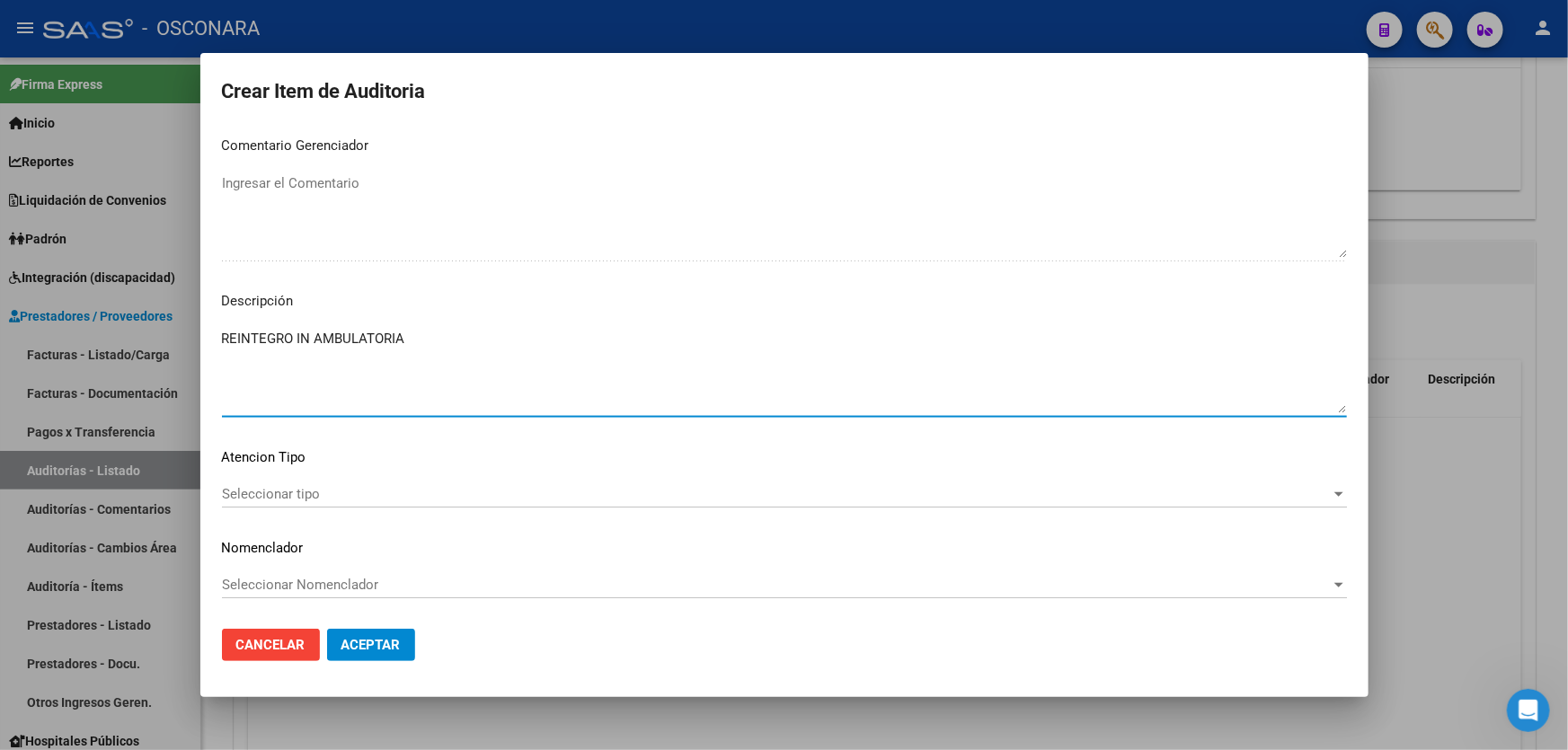
click at [307, 338] on textarea "REINTEGRO IN AMBULATORIA" at bounding box center [784, 371] width 1125 height 84
type textarea "REINTEGRO IC AMBULATORIA"
click at [272, 499] on span "Seleccionar tipo" at bounding box center [776, 494] width 1109 height 16
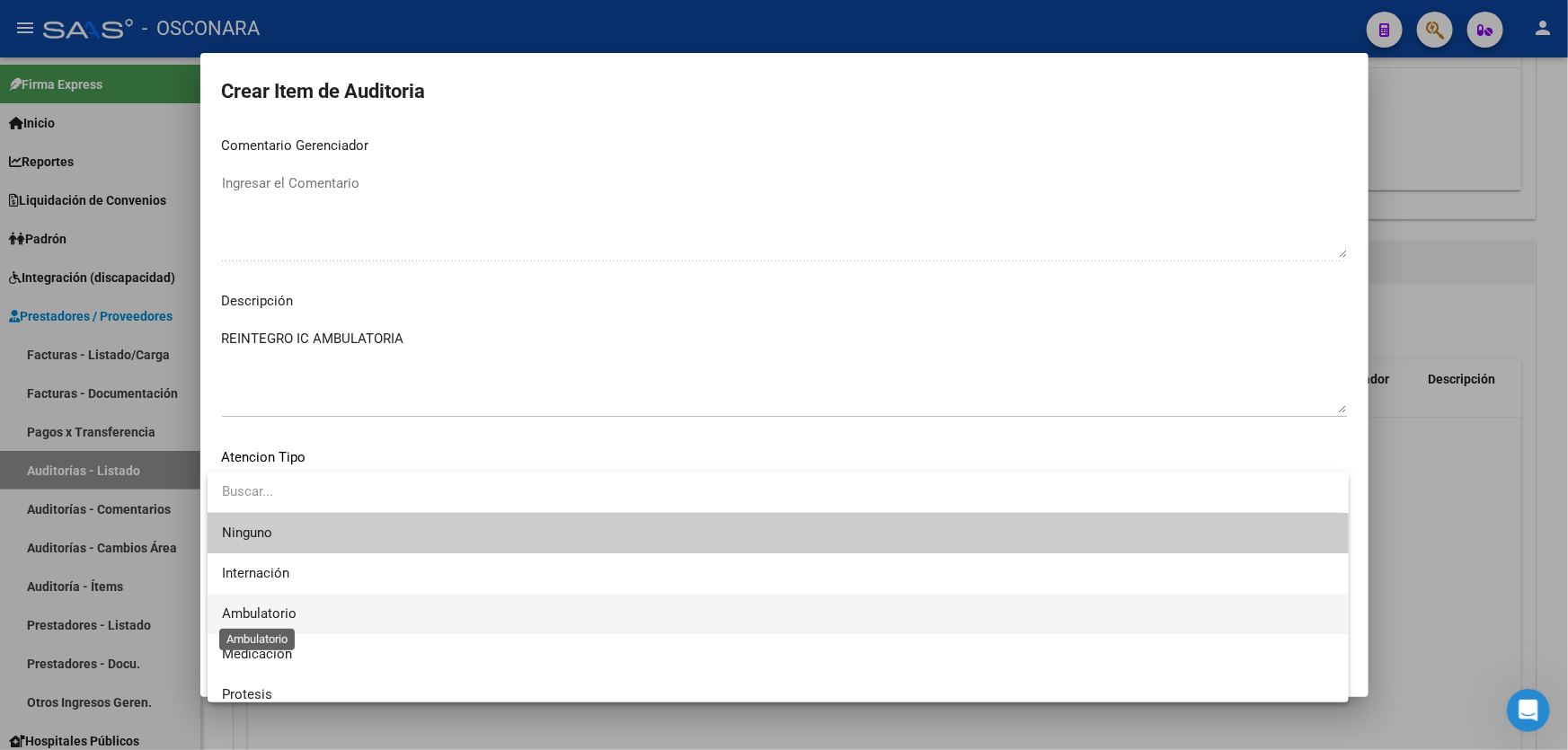
click at [294, 612] on span "Ambulatorio" at bounding box center [258, 614] width 74 height 16
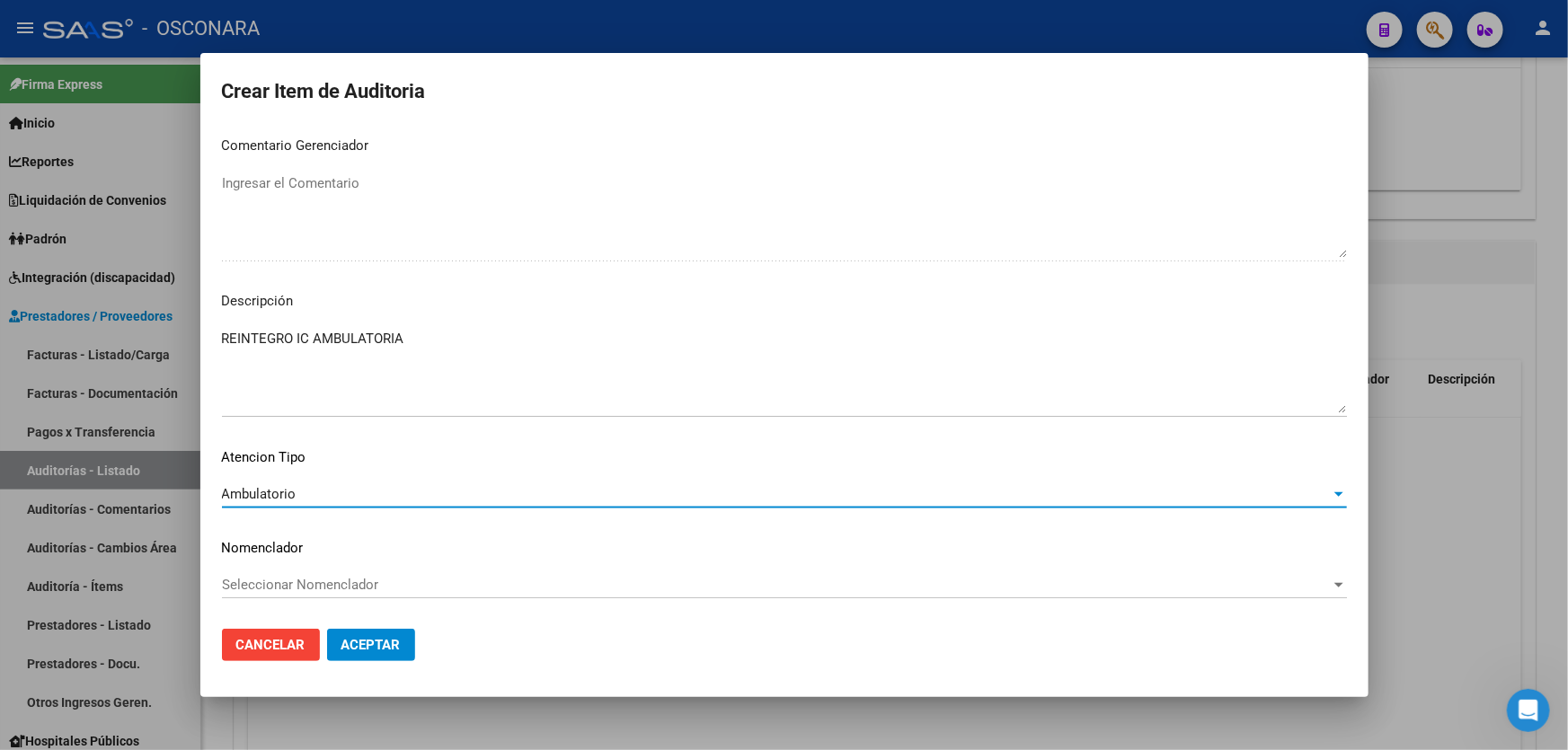
click at [354, 638] on span "Aceptar" at bounding box center [371, 645] width 60 height 16
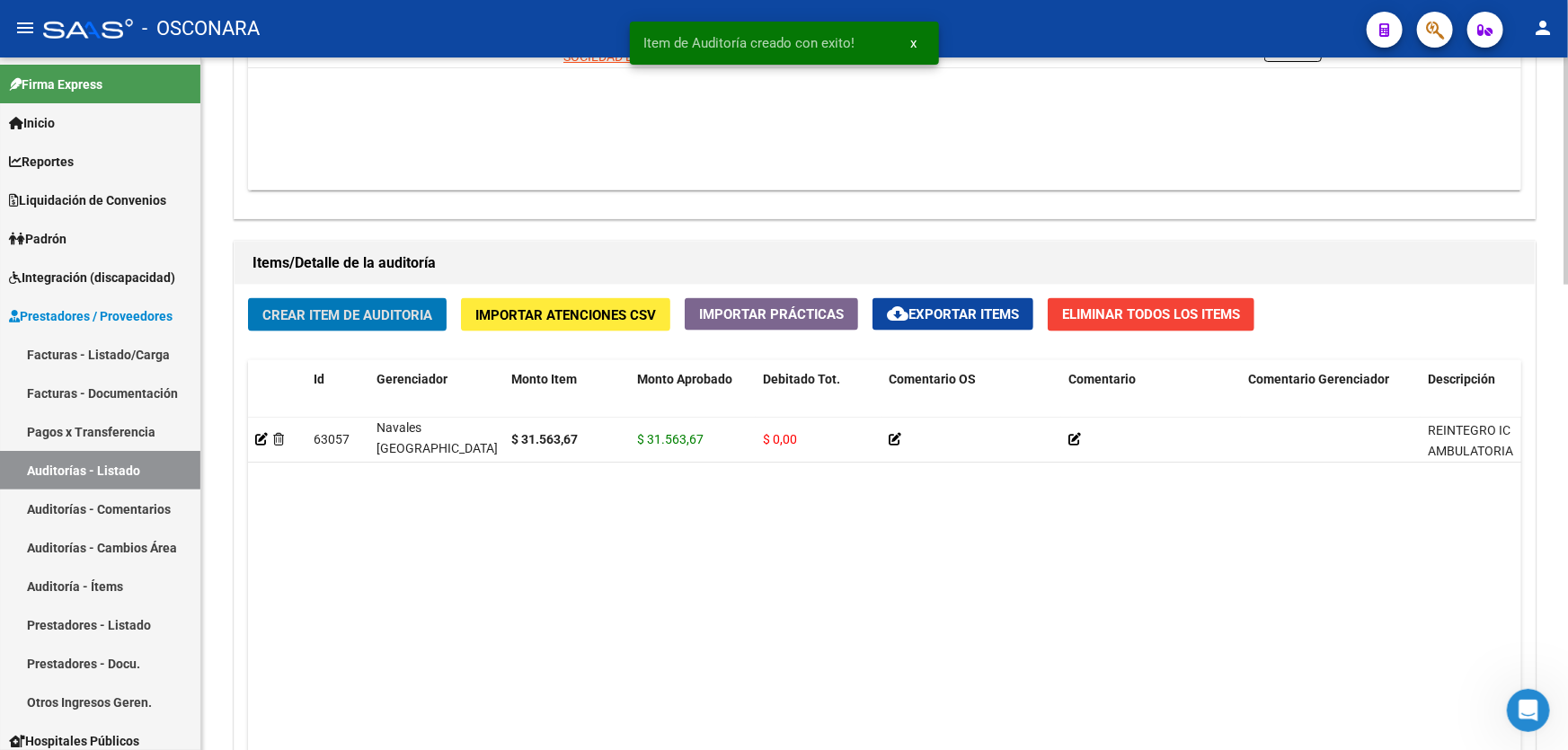
scroll to position [1416, 0]
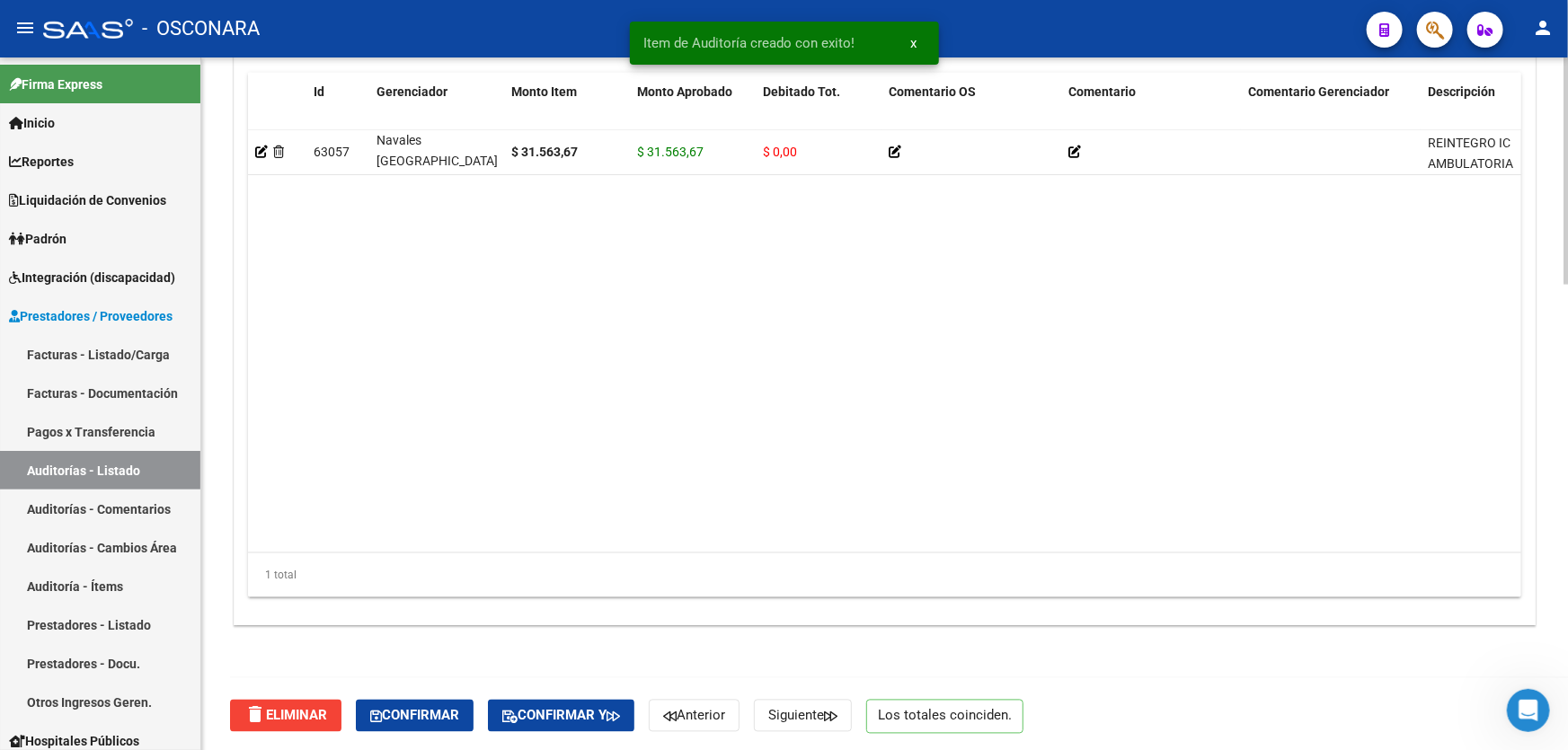
click at [411, 696] on div "delete Eliminar Confirmar Confirmar y Anterior Siguiente Los totales coinciden." at bounding box center [893, 716] width 1325 height 75
click at [428, 710] on span "Confirmar" at bounding box center [415, 716] width 89 height 16
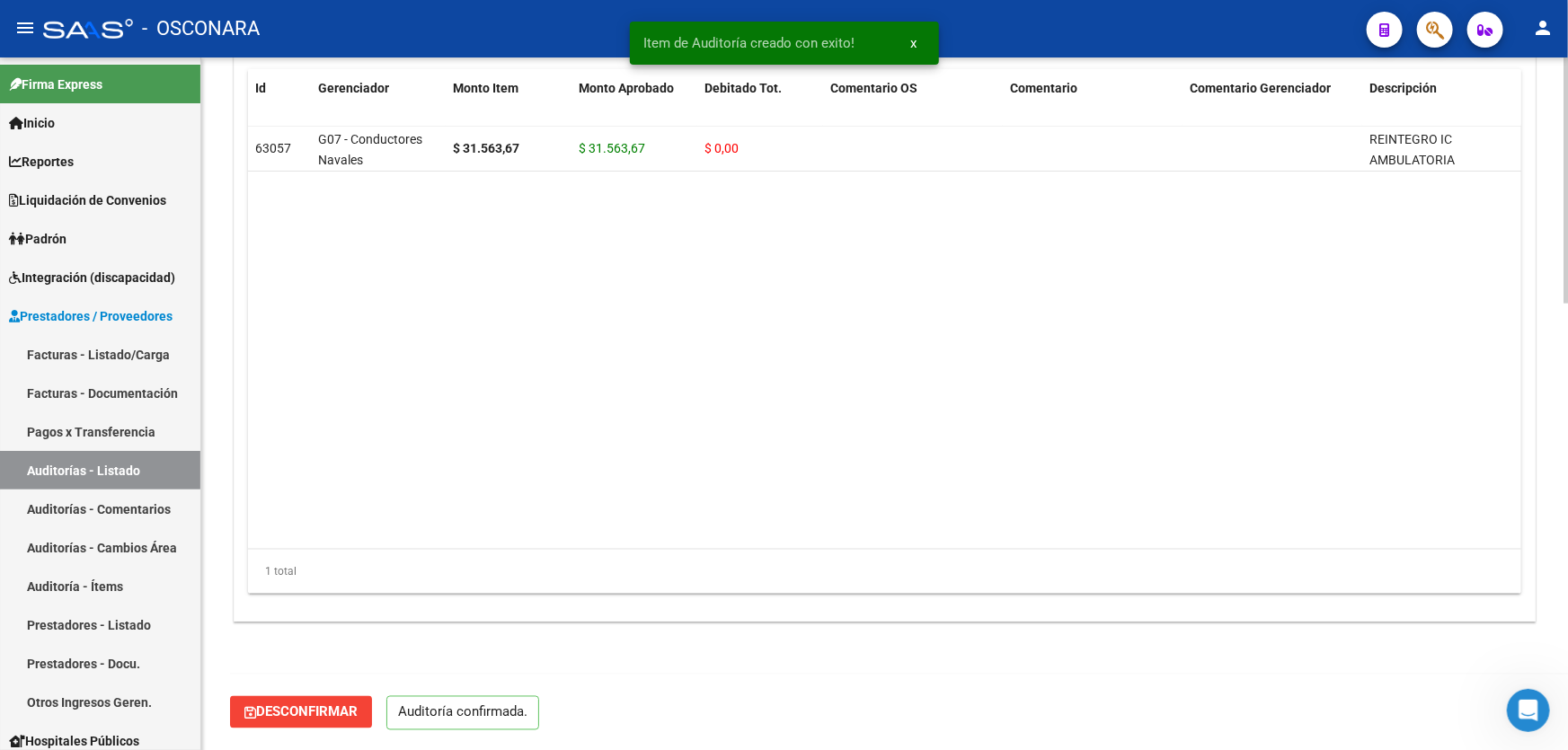
scroll to position [1257, 0]
type input "202509"
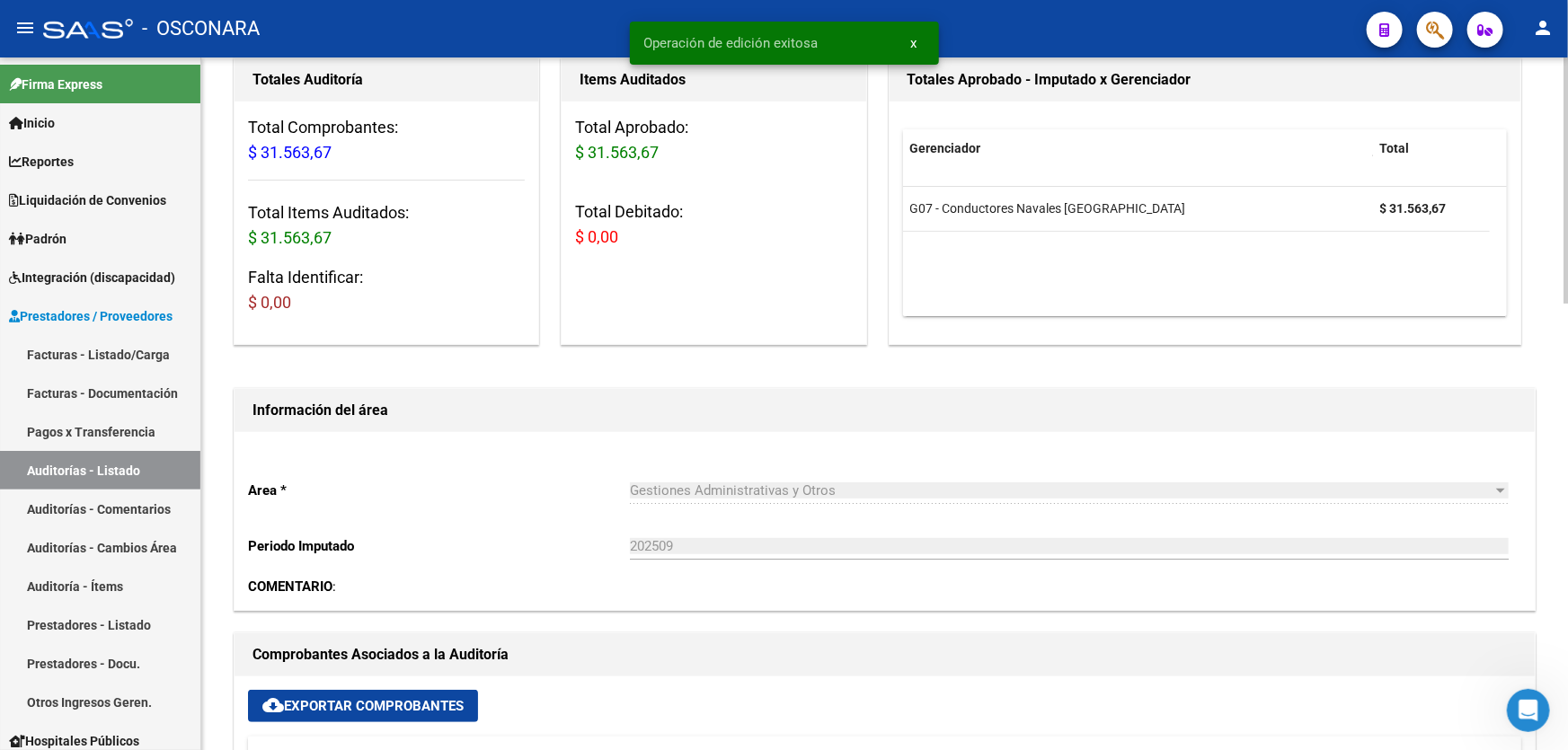
scroll to position [0, 0]
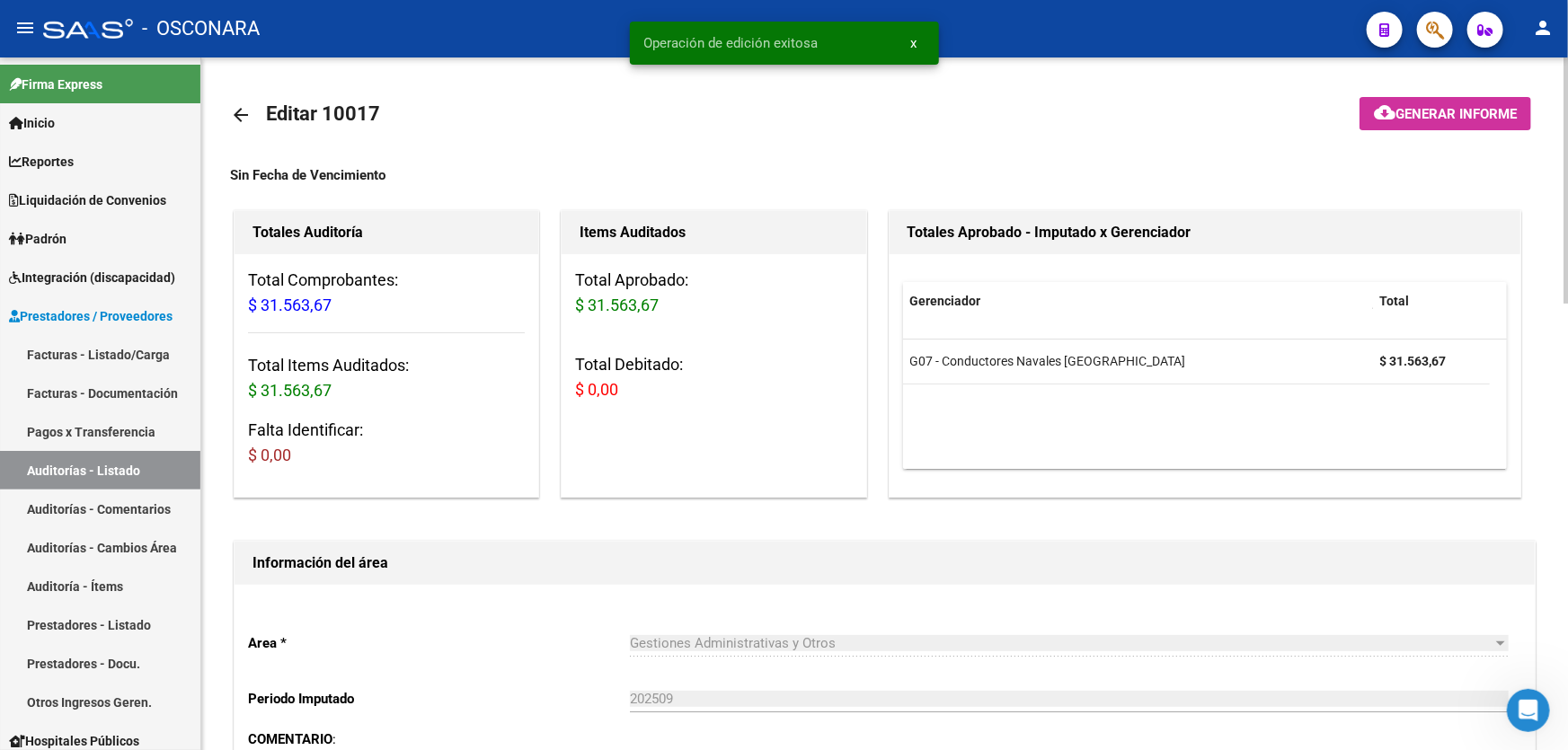
click at [1363, 119] on button "cloud_download Generar informe" at bounding box center [1445, 113] width 172 height 33
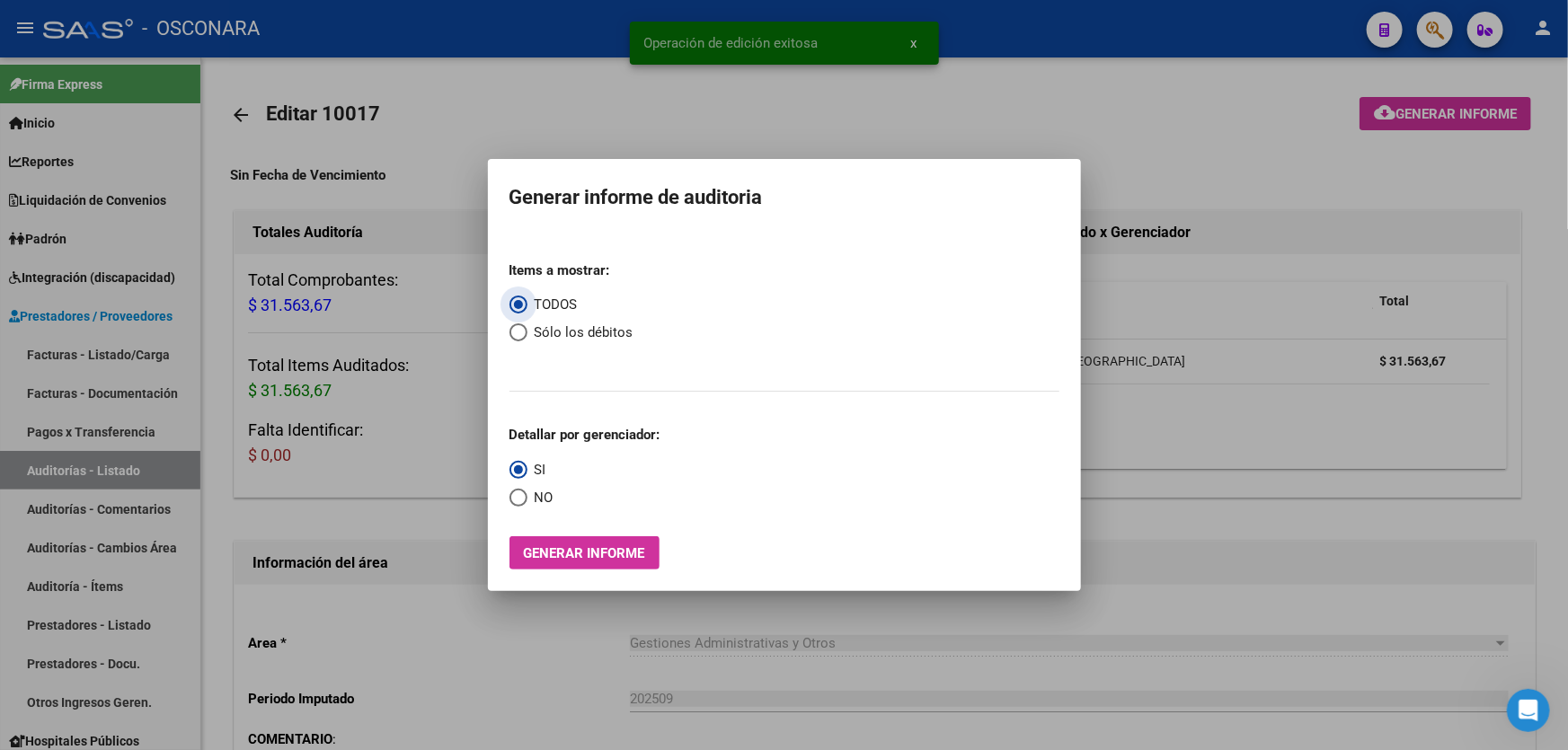
click at [598, 551] on span "Generar informe" at bounding box center [584, 553] width 121 height 16
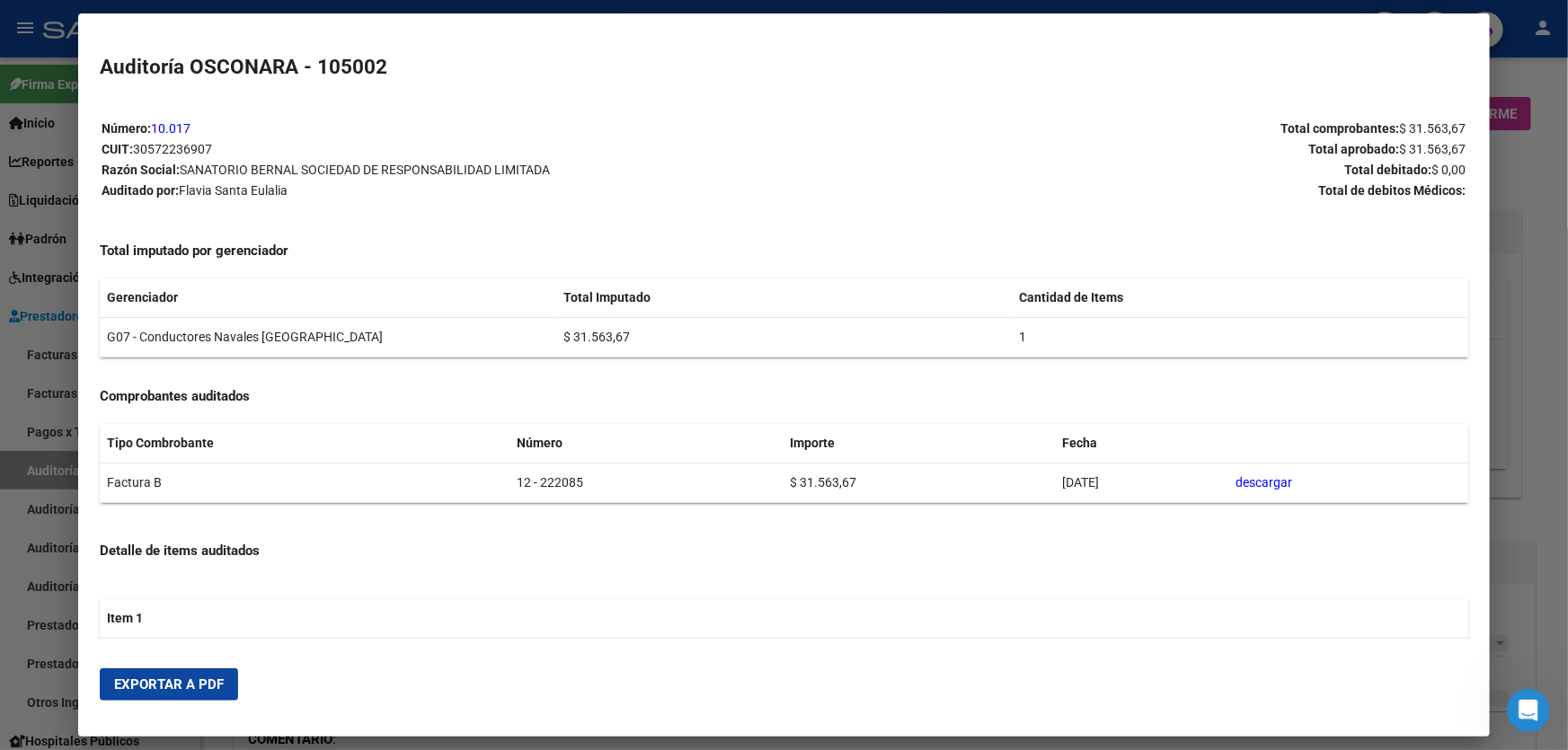
click at [171, 684] on span "Exportar a PDF" at bounding box center [169, 684] width 109 height 16
